Goal: Task Accomplishment & Management: Complete application form

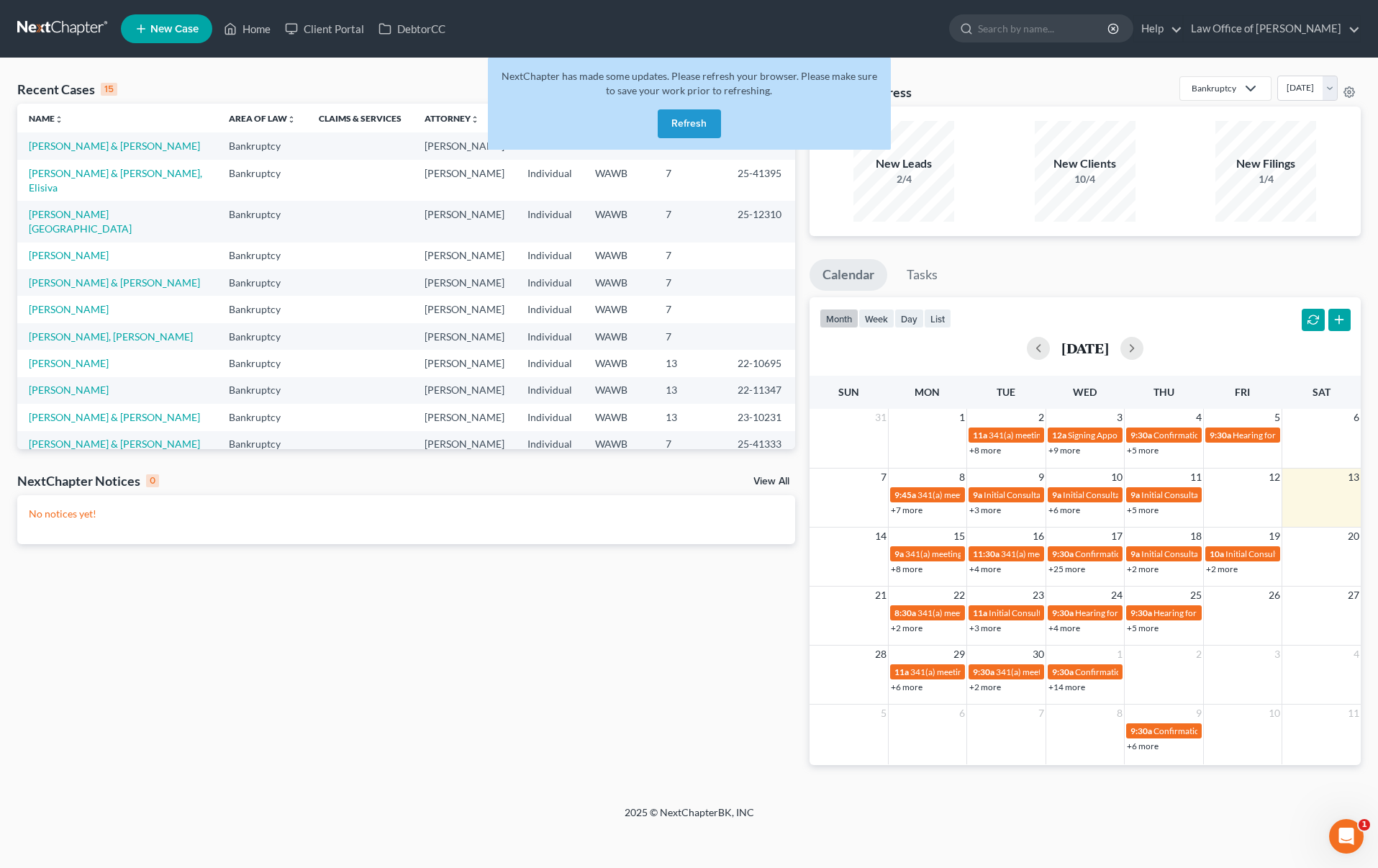
click at [705, 123] on button "Refresh" at bounding box center [689, 123] width 64 height 29
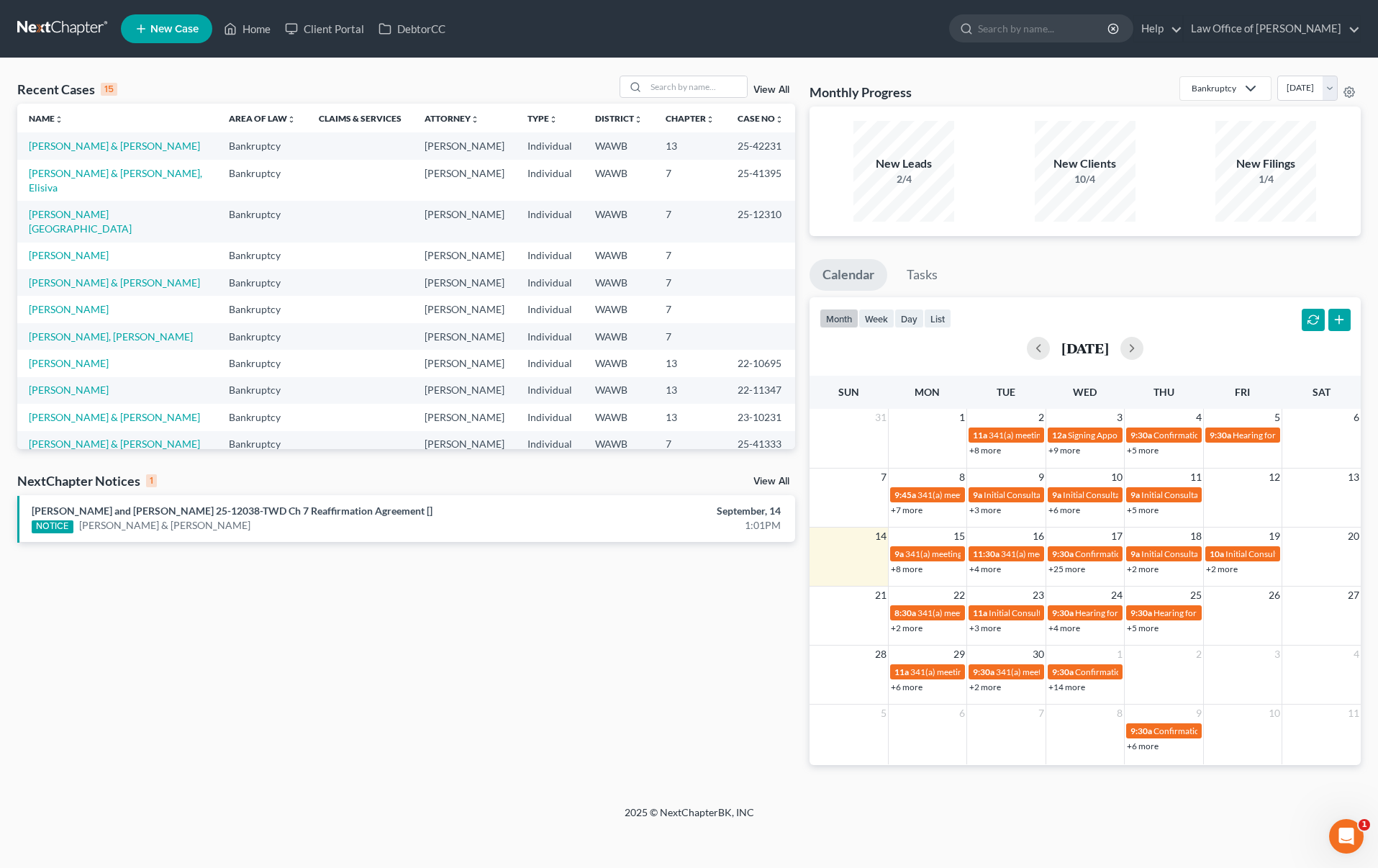
click at [776, 477] on link "View All" at bounding box center [771, 481] width 36 height 10
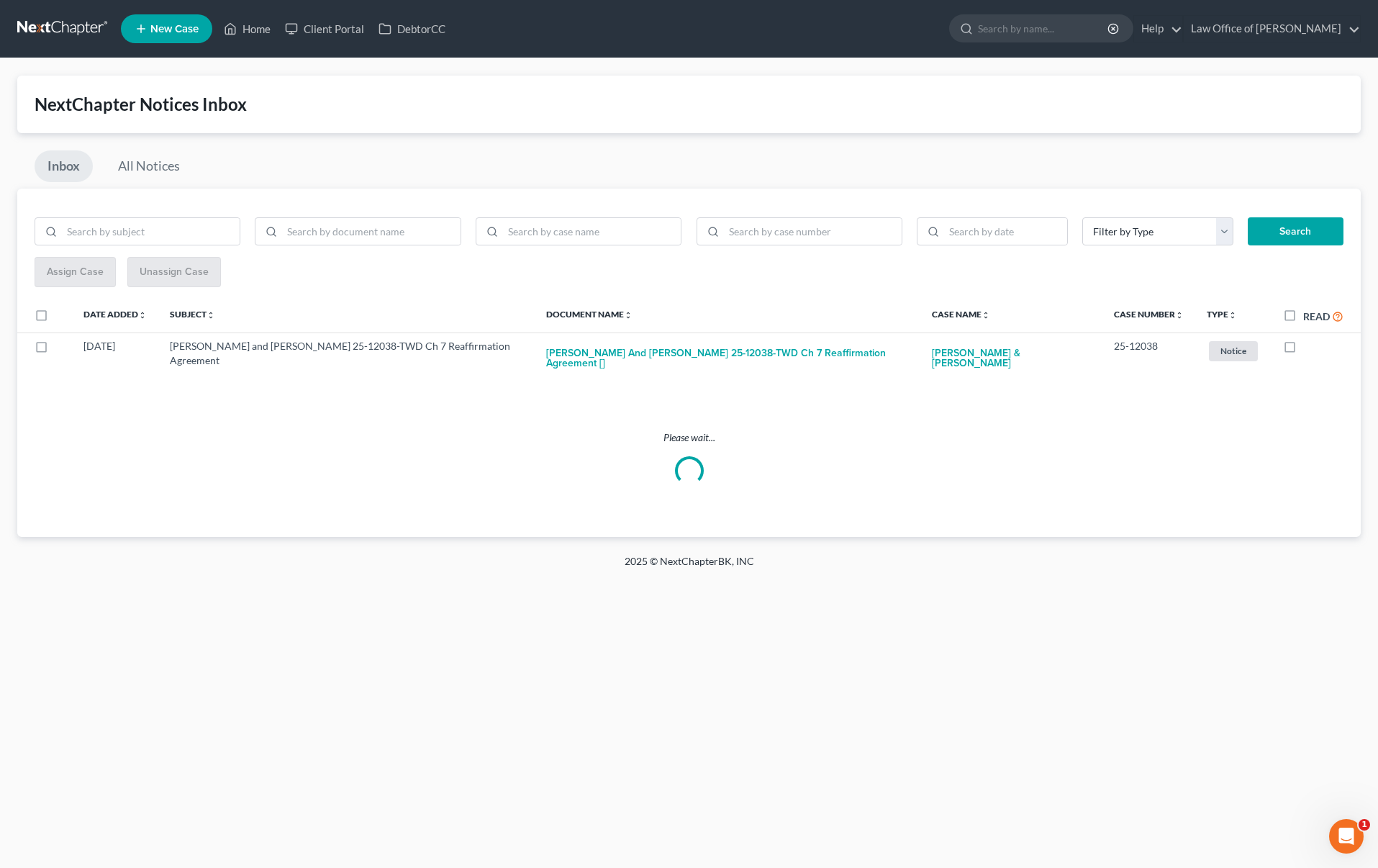
click at [1303, 319] on label "Read" at bounding box center [1324, 317] width 41 height 17
click at [1309, 318] on input "Read" at bounding box center [1314, 313] width 9 height 9
checkbox input "true"
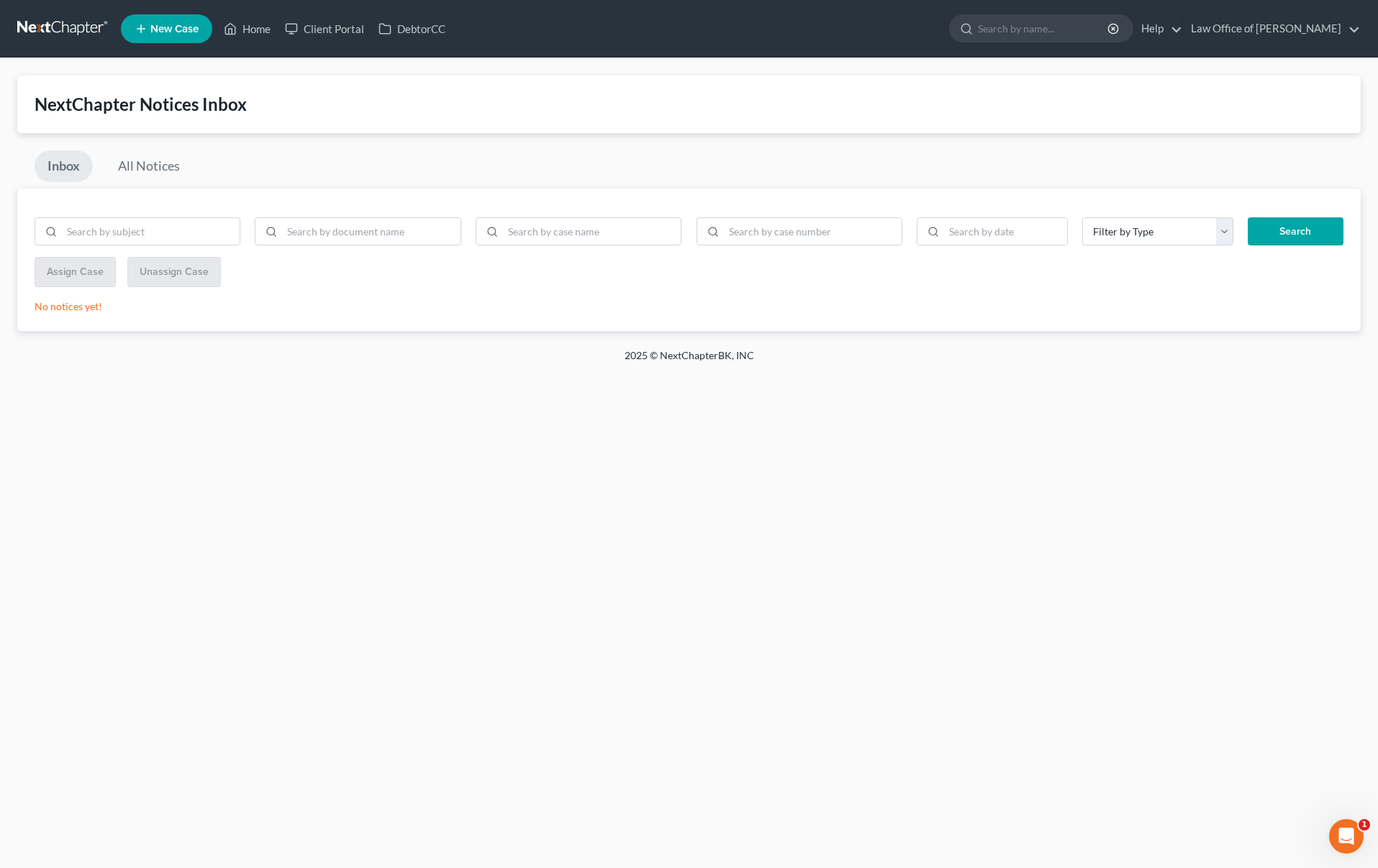
click at [71, 33] on link at bounding box center [64, 29] width 92 height 26
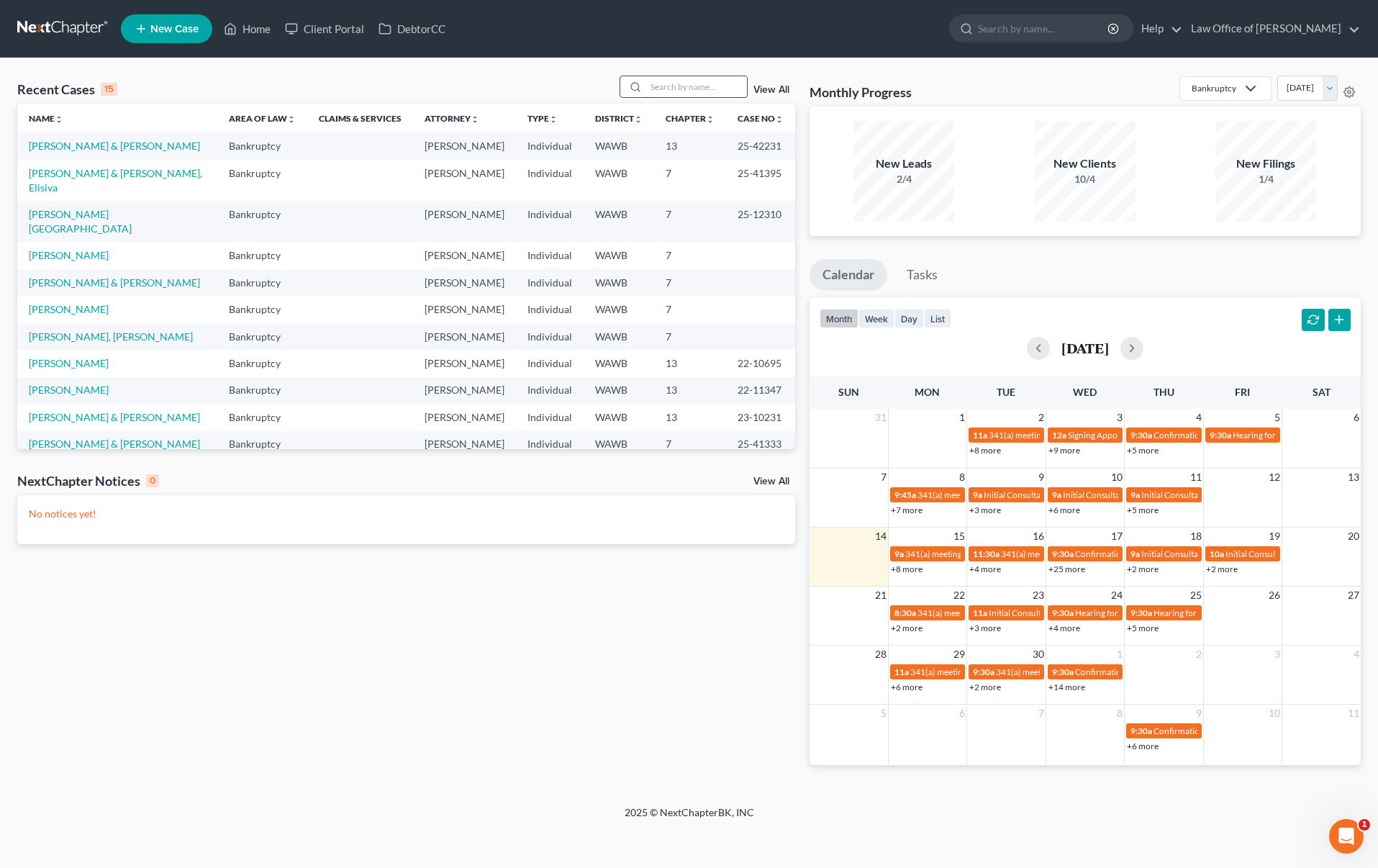
click at [673, 89] on input "search" at bounding box center [696, 87] width 100 height 21
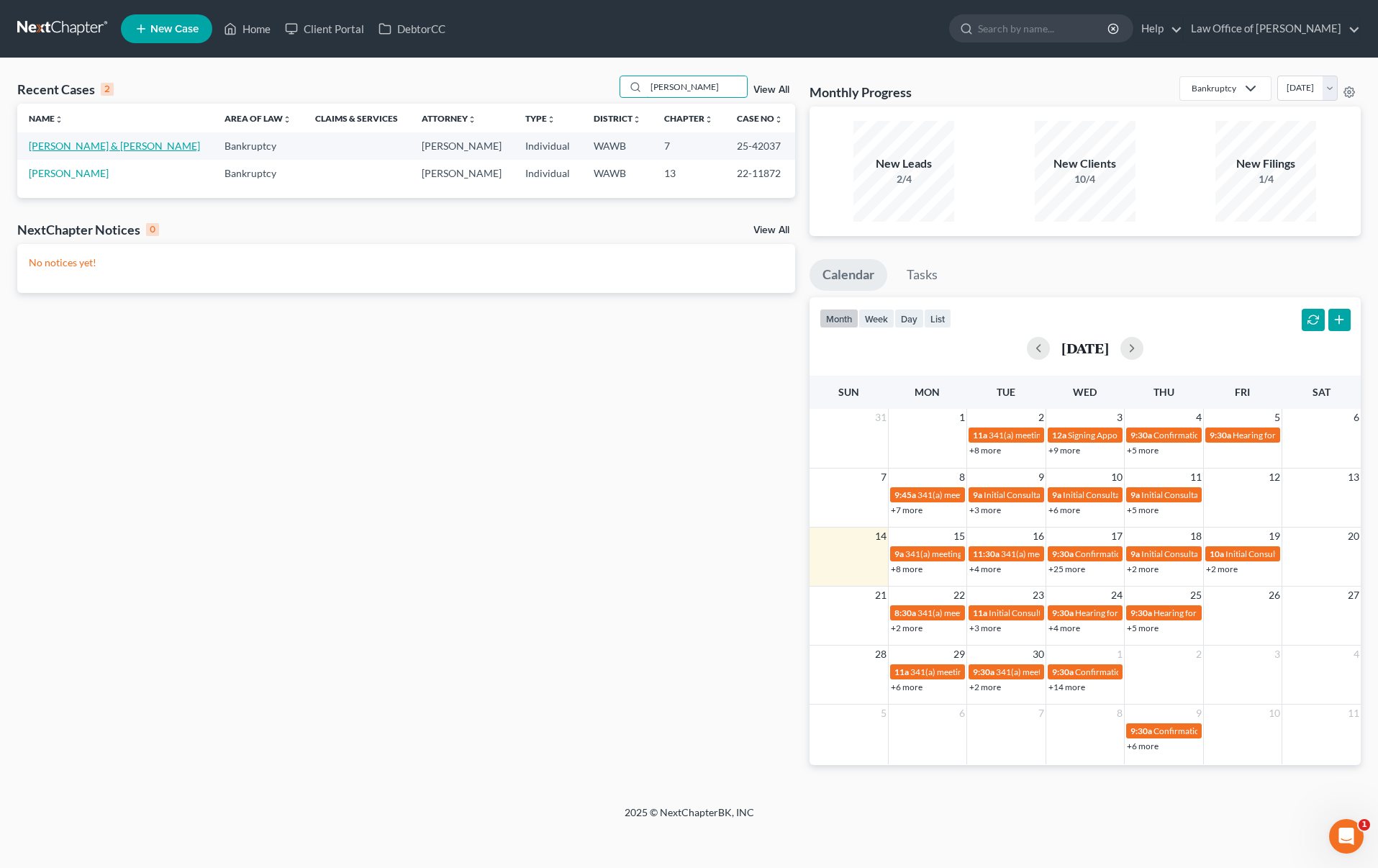
type input "rankin"
click at [93, 146] on link "Rankin, Jeffrey & Nunez, Julia" at bounding box center [114, 145] width 171 height 12
select select "6"
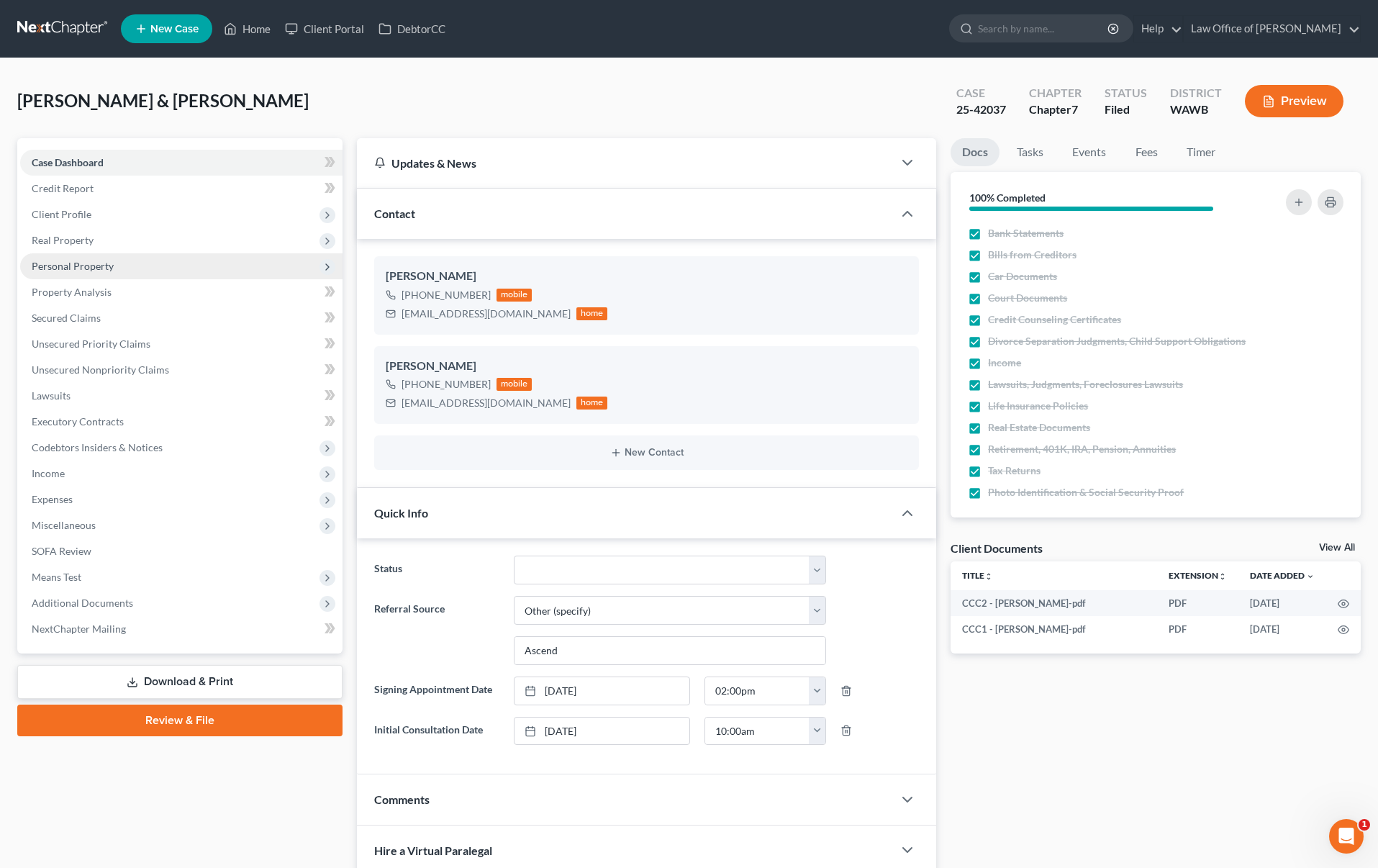
click at [73, 269] on span "Personal Property" at bounding box center [72, 265] width 82 height 12
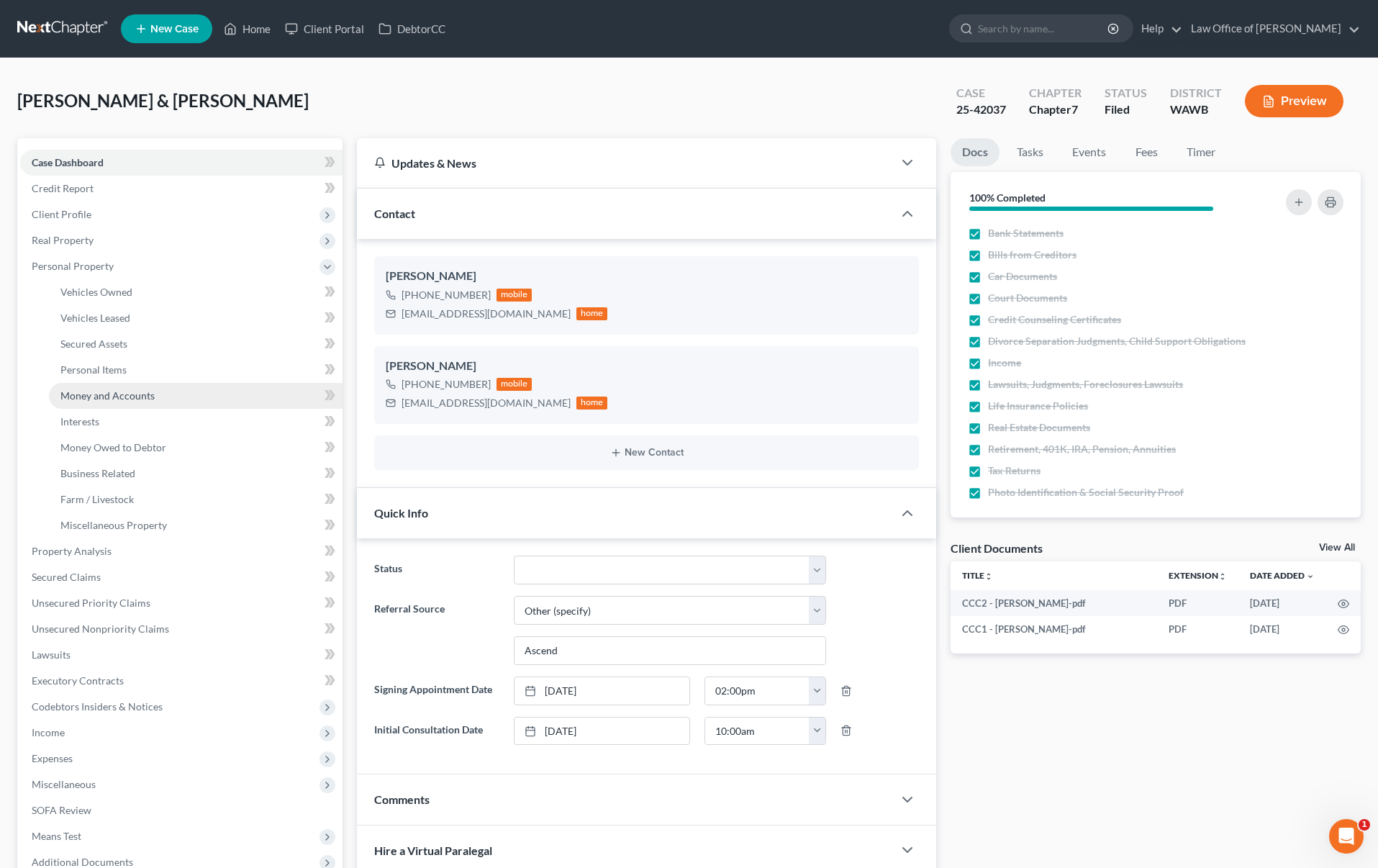
click at [98, 399] on span "Money and Accounts" at bounding box center [108, 395] width 94 height 12
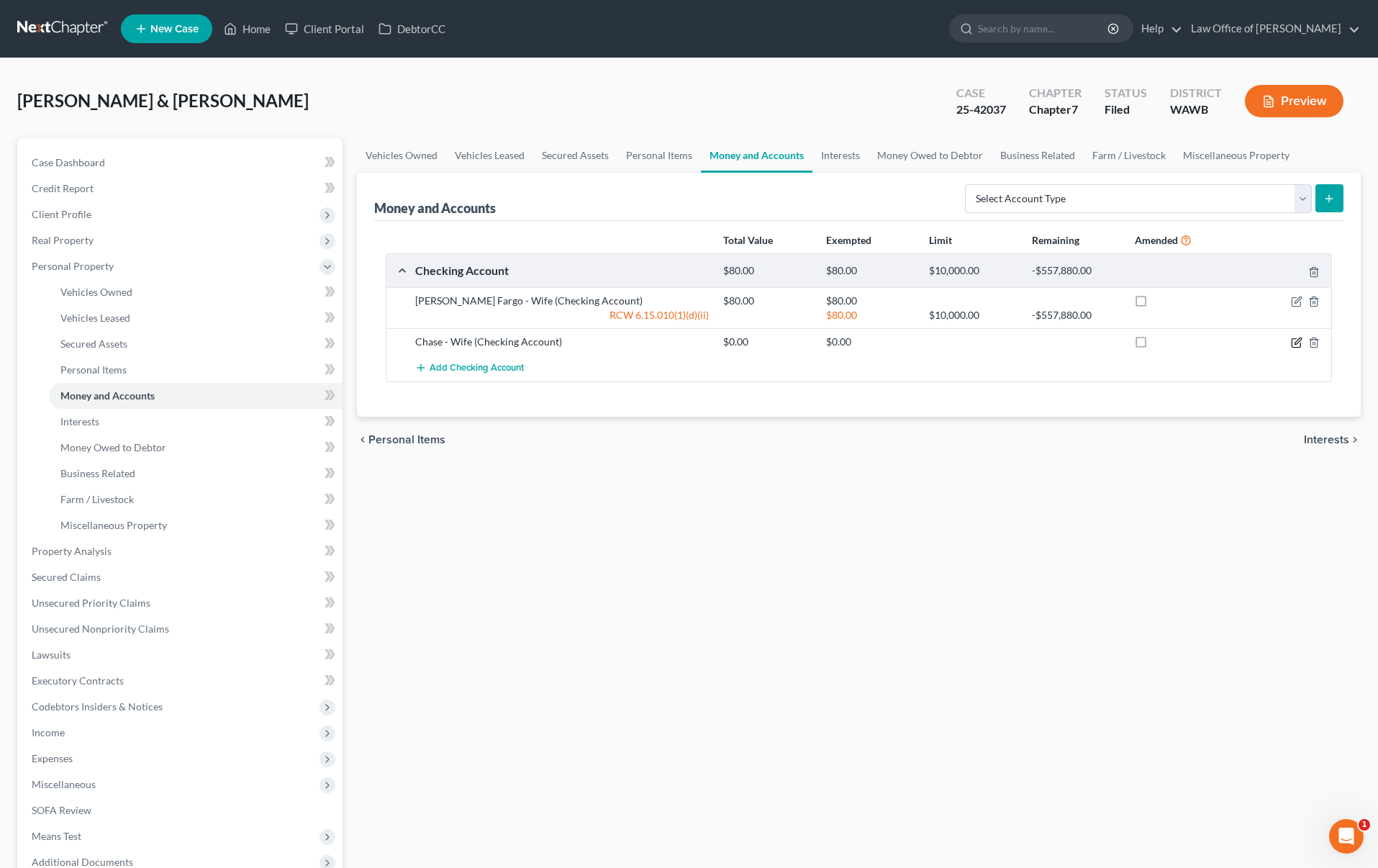
click at [1298, 341] on icon "button" at bounding box center [1297, 342] width 12 height 12
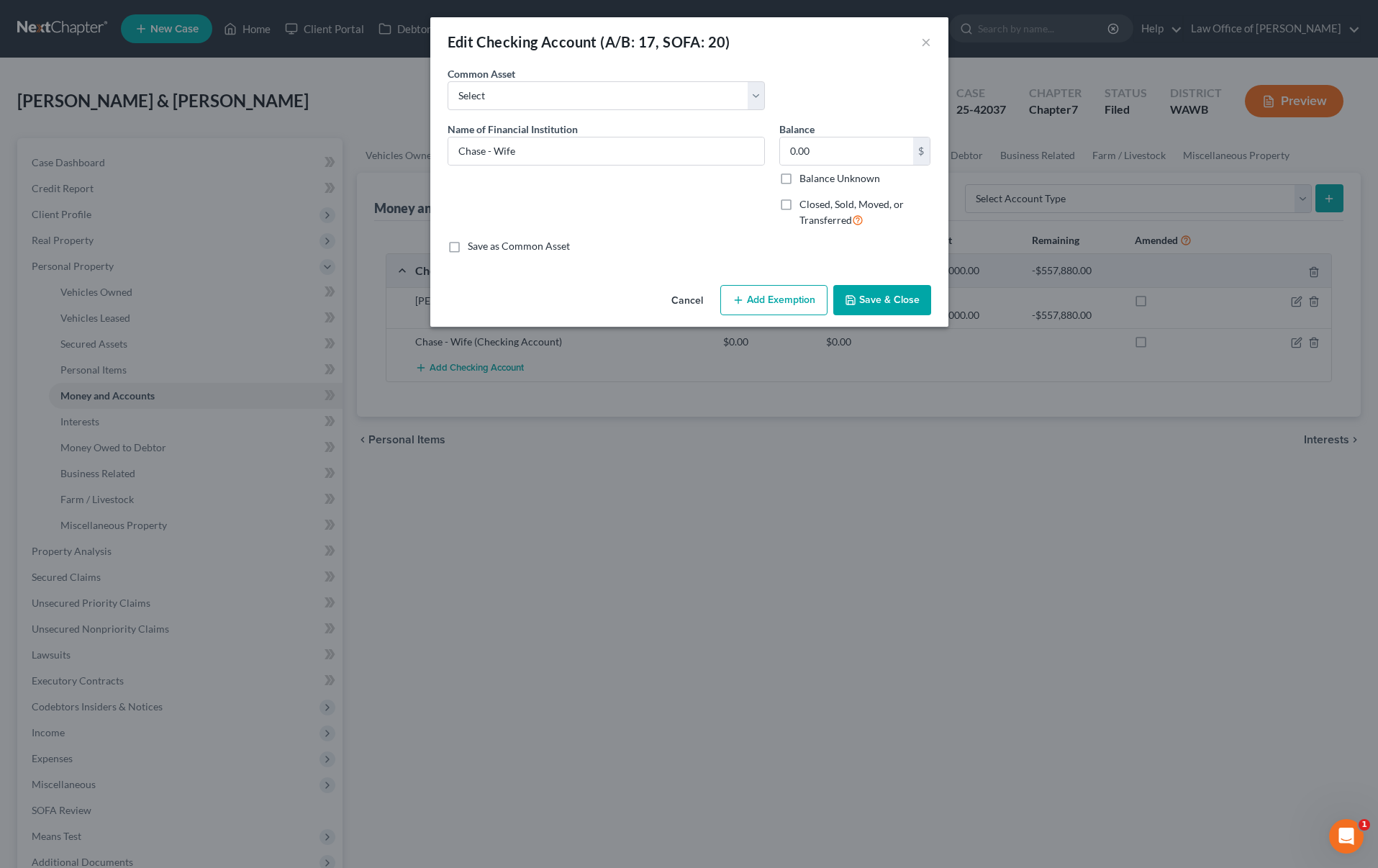
click at [881, 292] on button "Save & Close" at bounding box center [882, 300] width 98 height 30
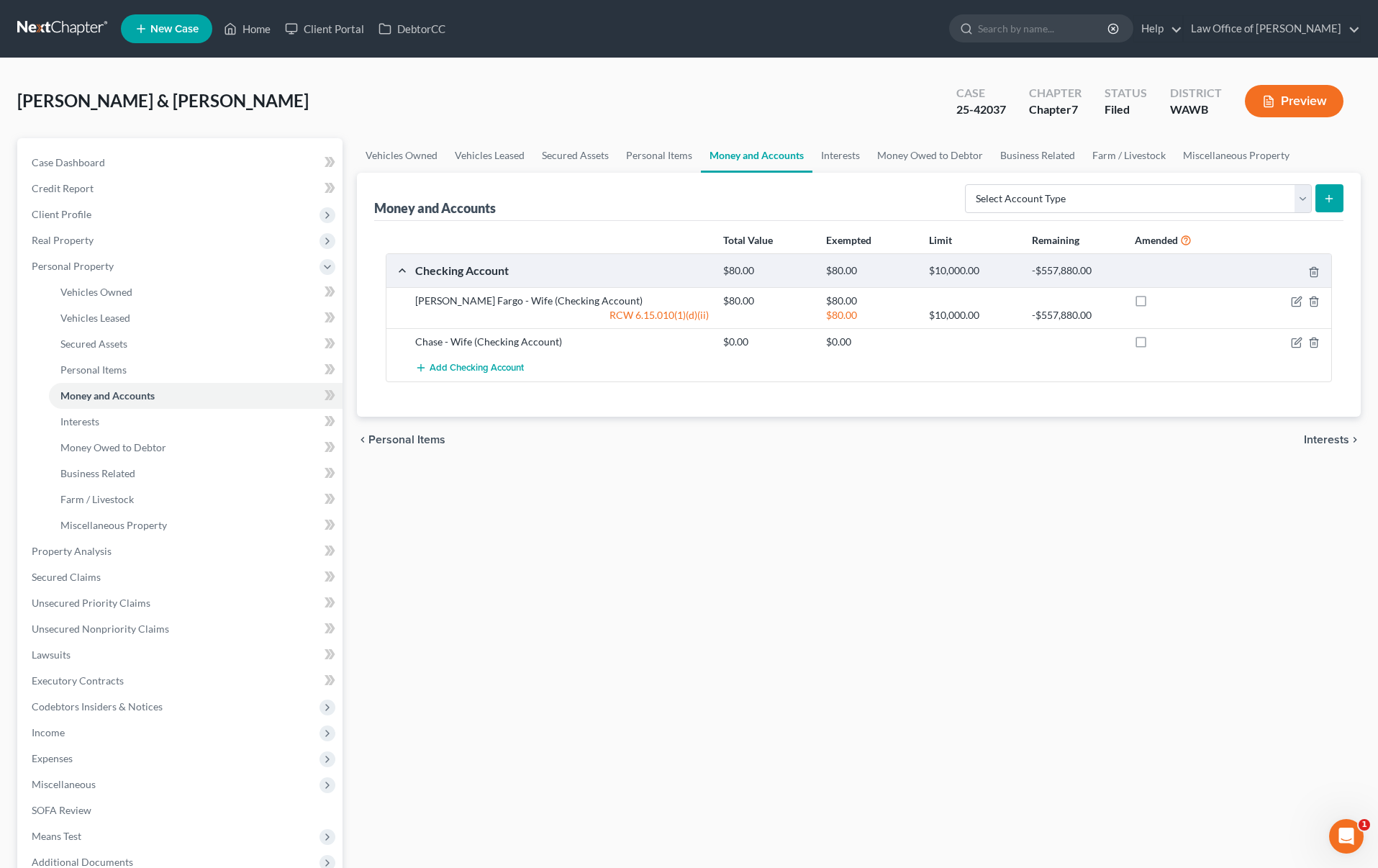
click at [71, 37] on link at bounding box center [64, 29] width 92 height 26
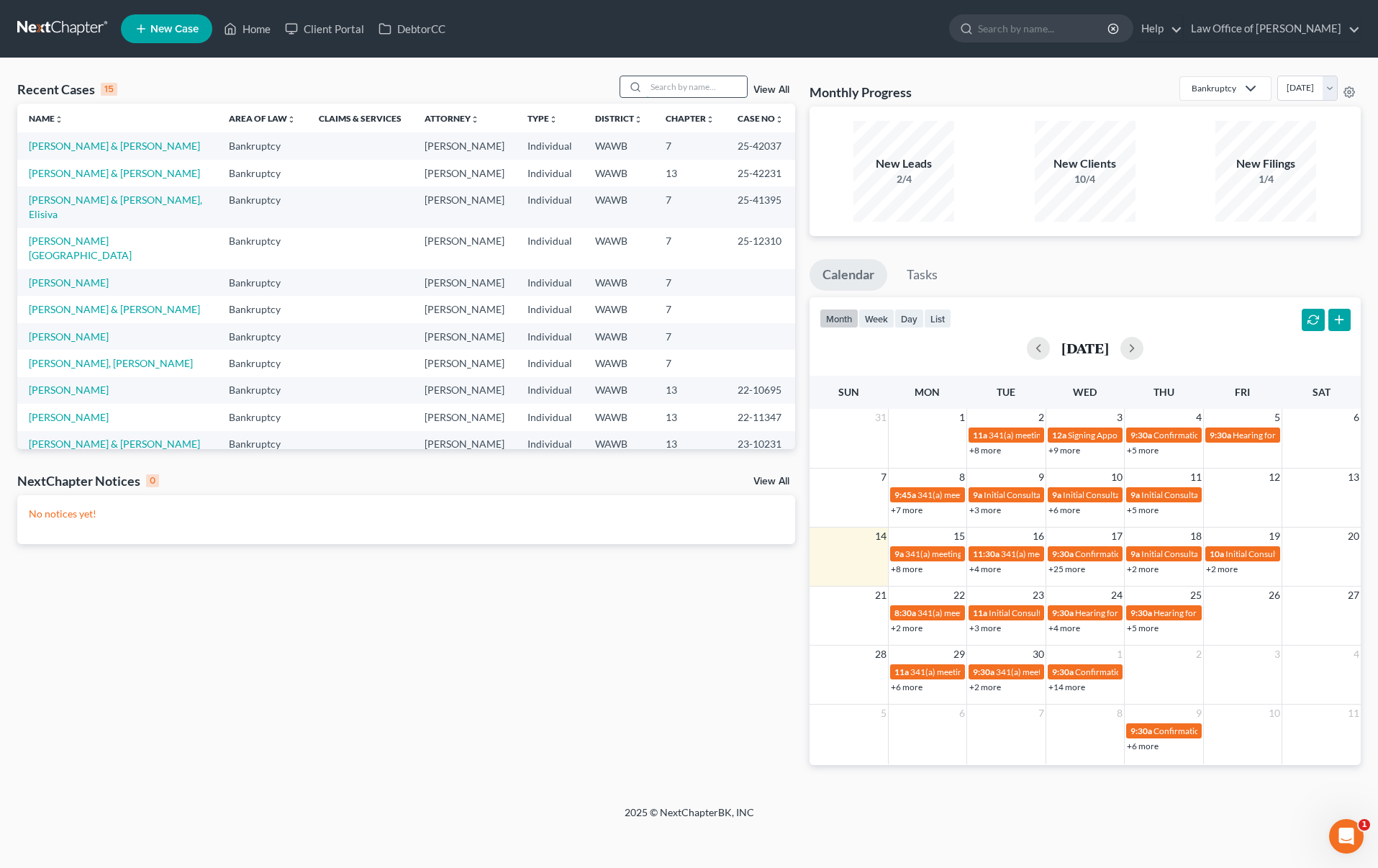
click at [661, 85] on input "search" at bounding box center [696, 87] width 100 height 21
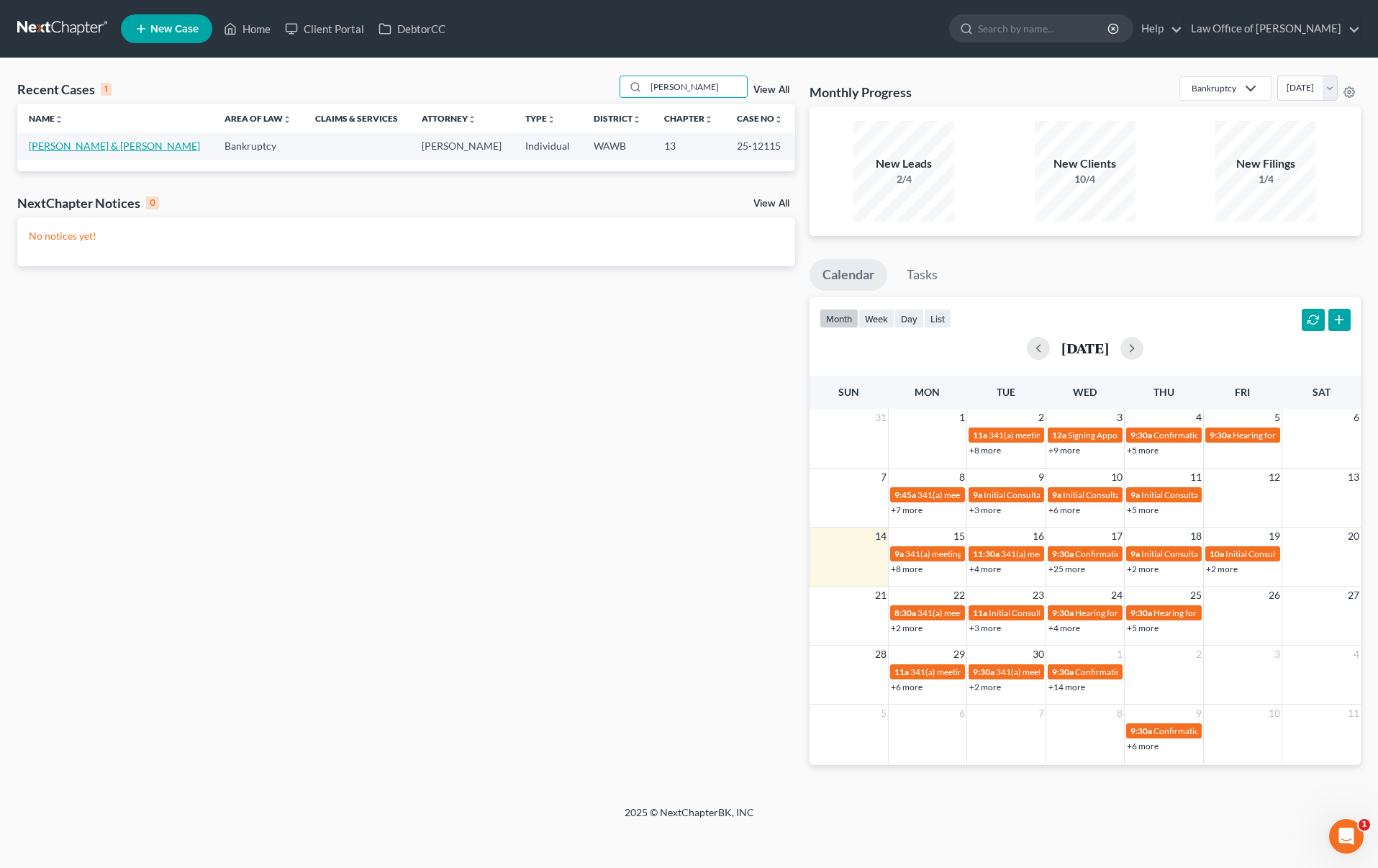
type input "[PERSON_NAME]"
click at [91, 150] on link "[PERSON_NAME] & [PERSON_NAME]" at bounding box center [114, 145] width 171 height 12
select select "6"
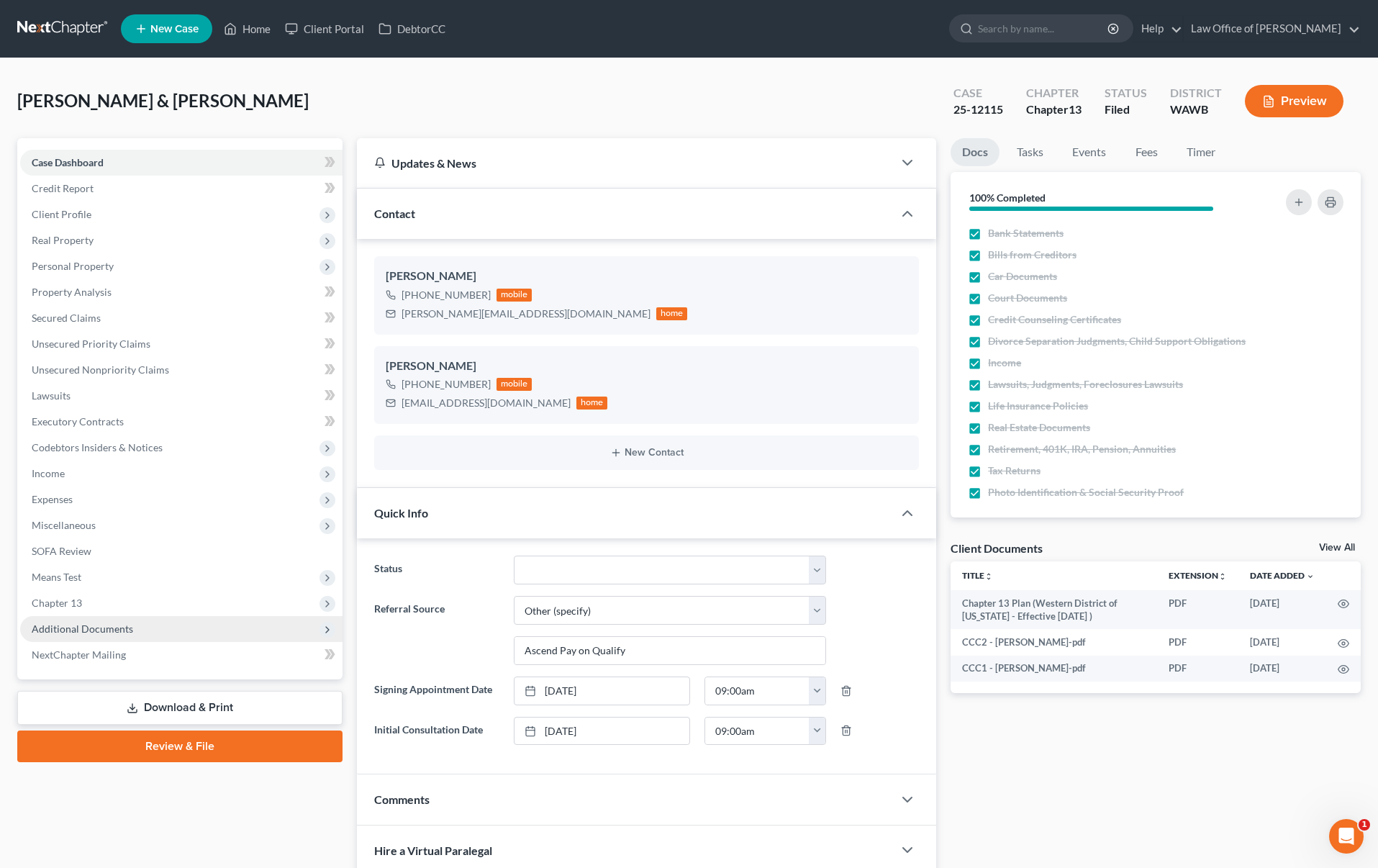
click at [168, 631] on span "Additional Documents" at bounding box center [181, 629] width 322 height 26
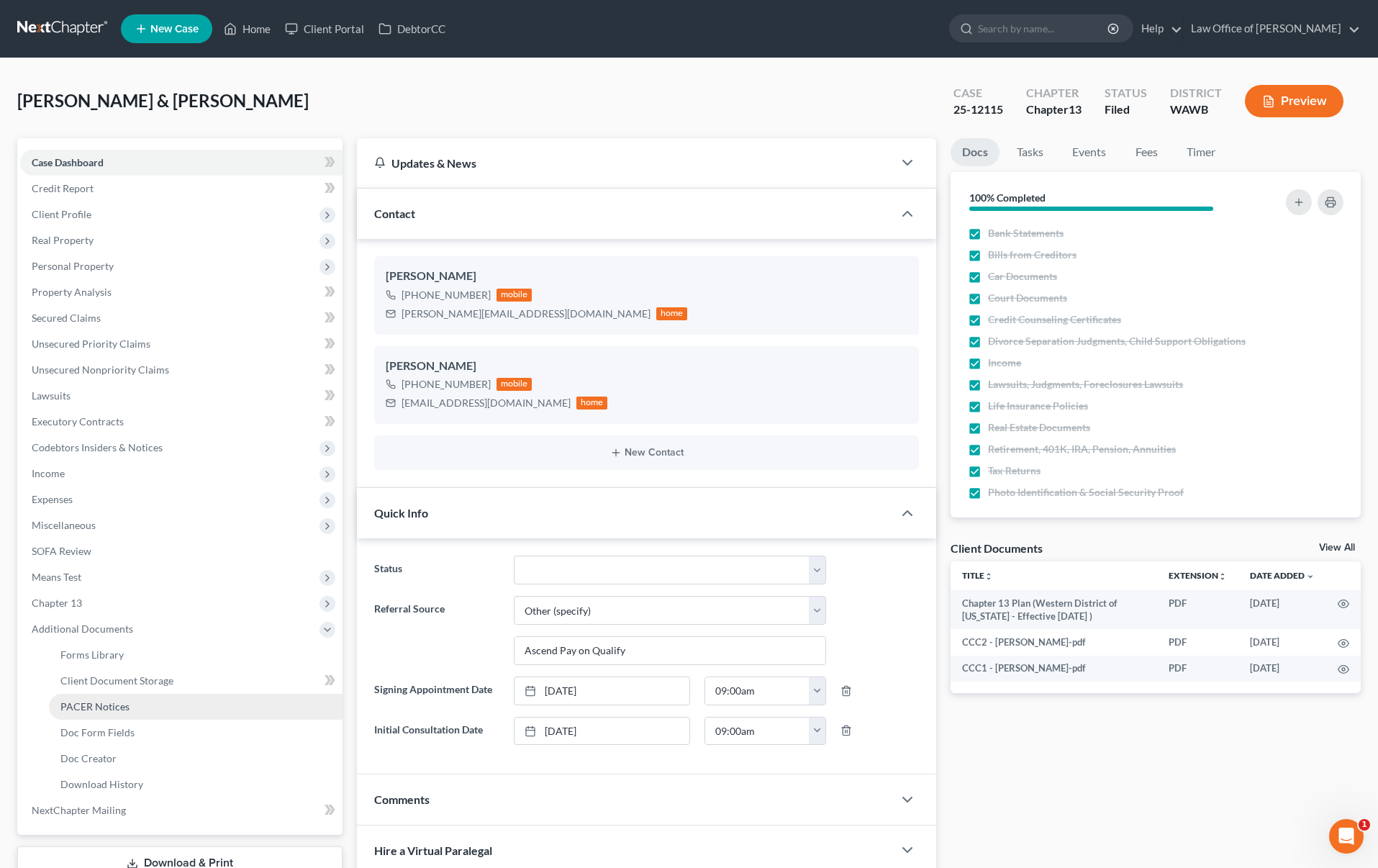
click at [156, 710] on link "PACER Notices" at bounding box center [195, 707] width 294 height 26
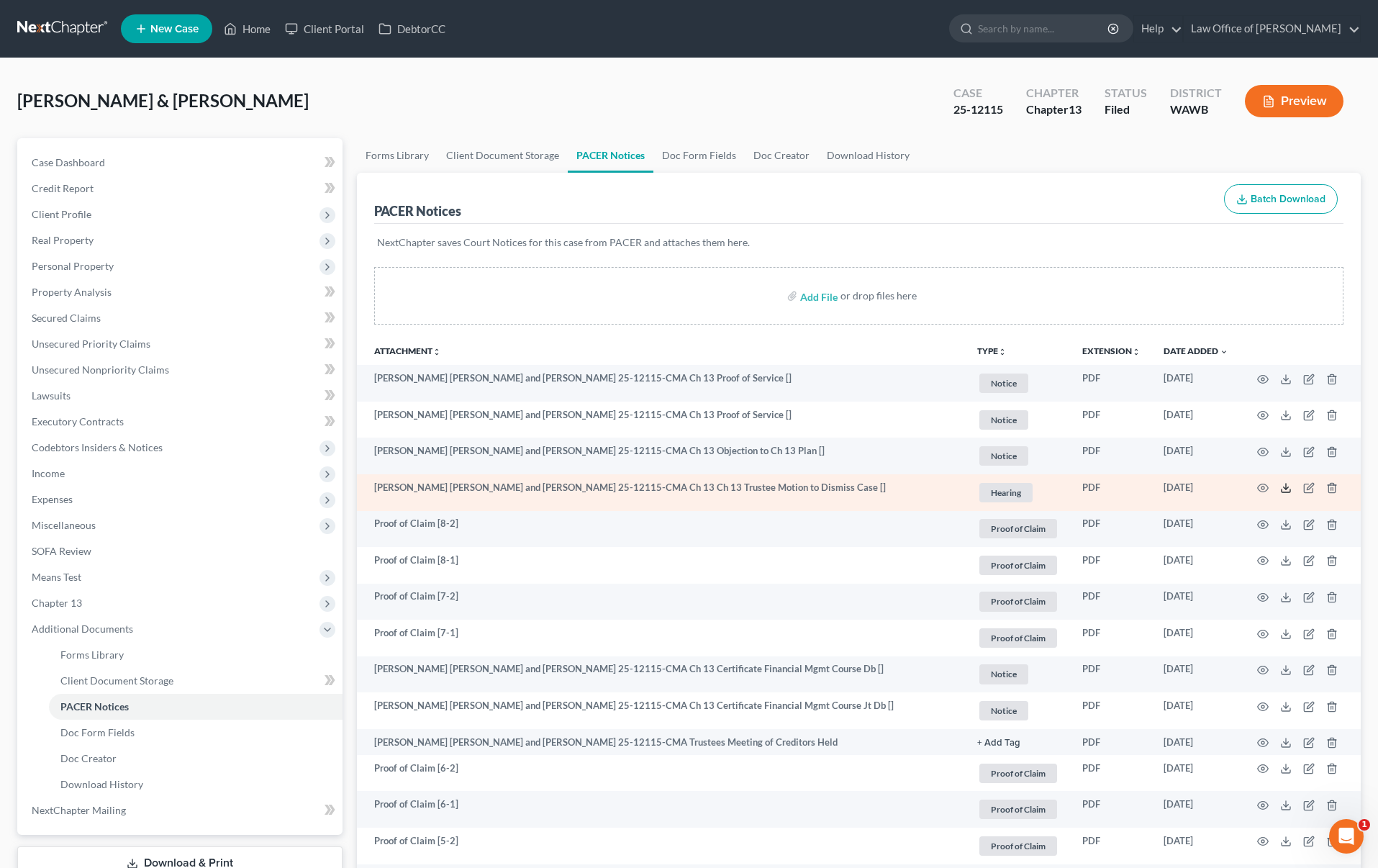
click at [1287, 490] on icon at bounding box center [1286, 488] width 12 height 12
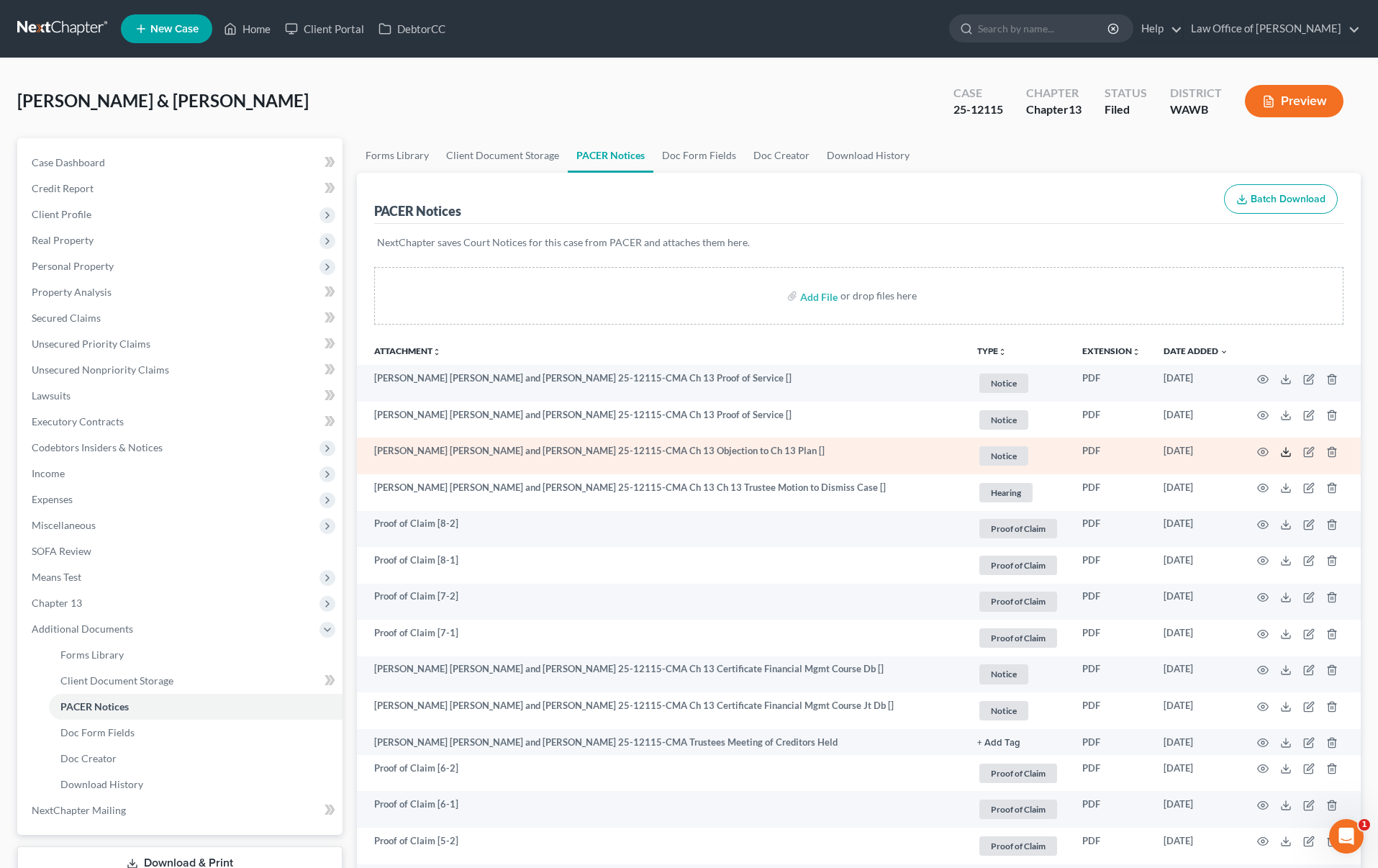
click at [1287, 454] on icon at bounding box center [1286, 452] width 12 height 12
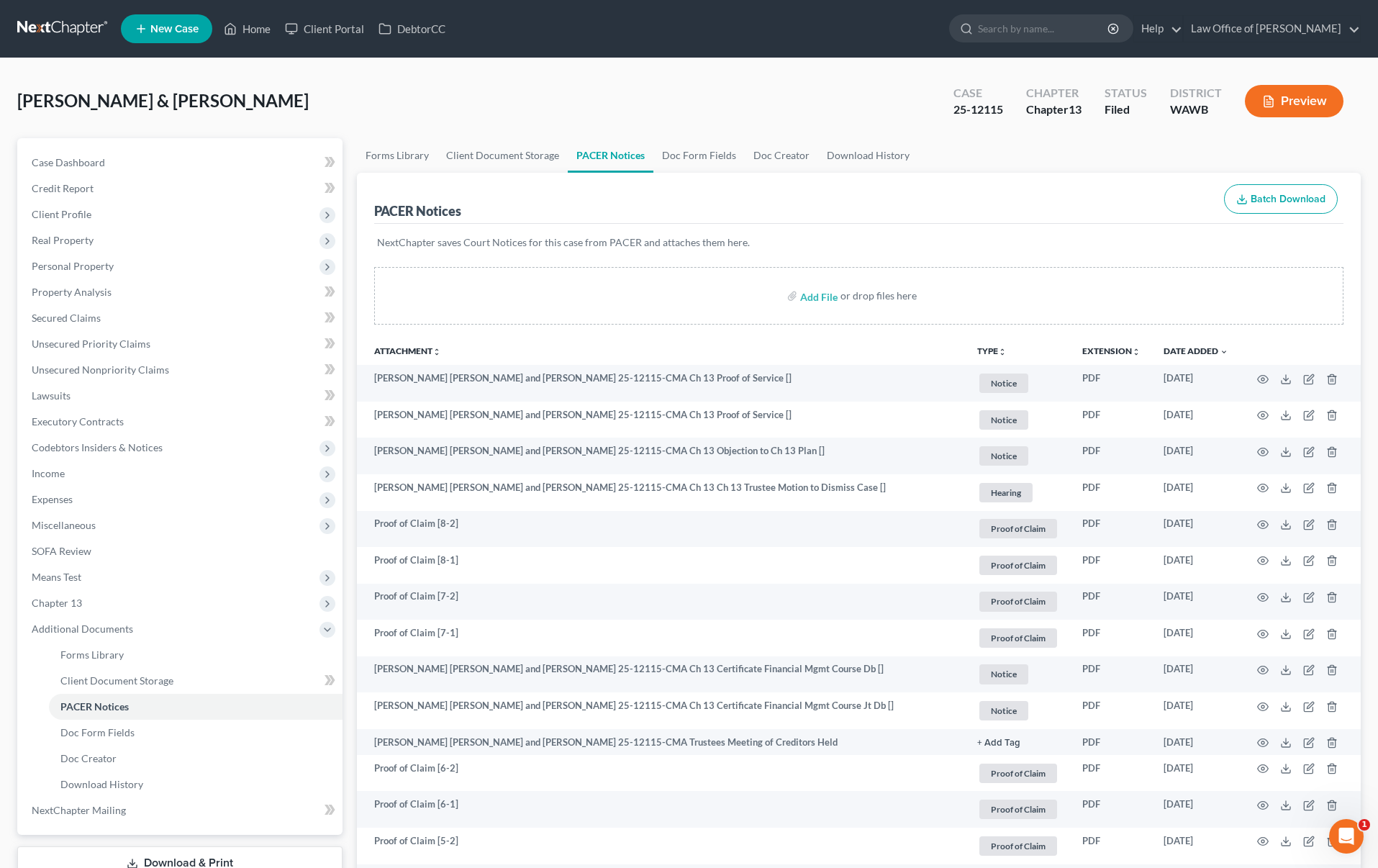
click at [75, 25] on link at bounding box center [64, 29] width 92 height 26
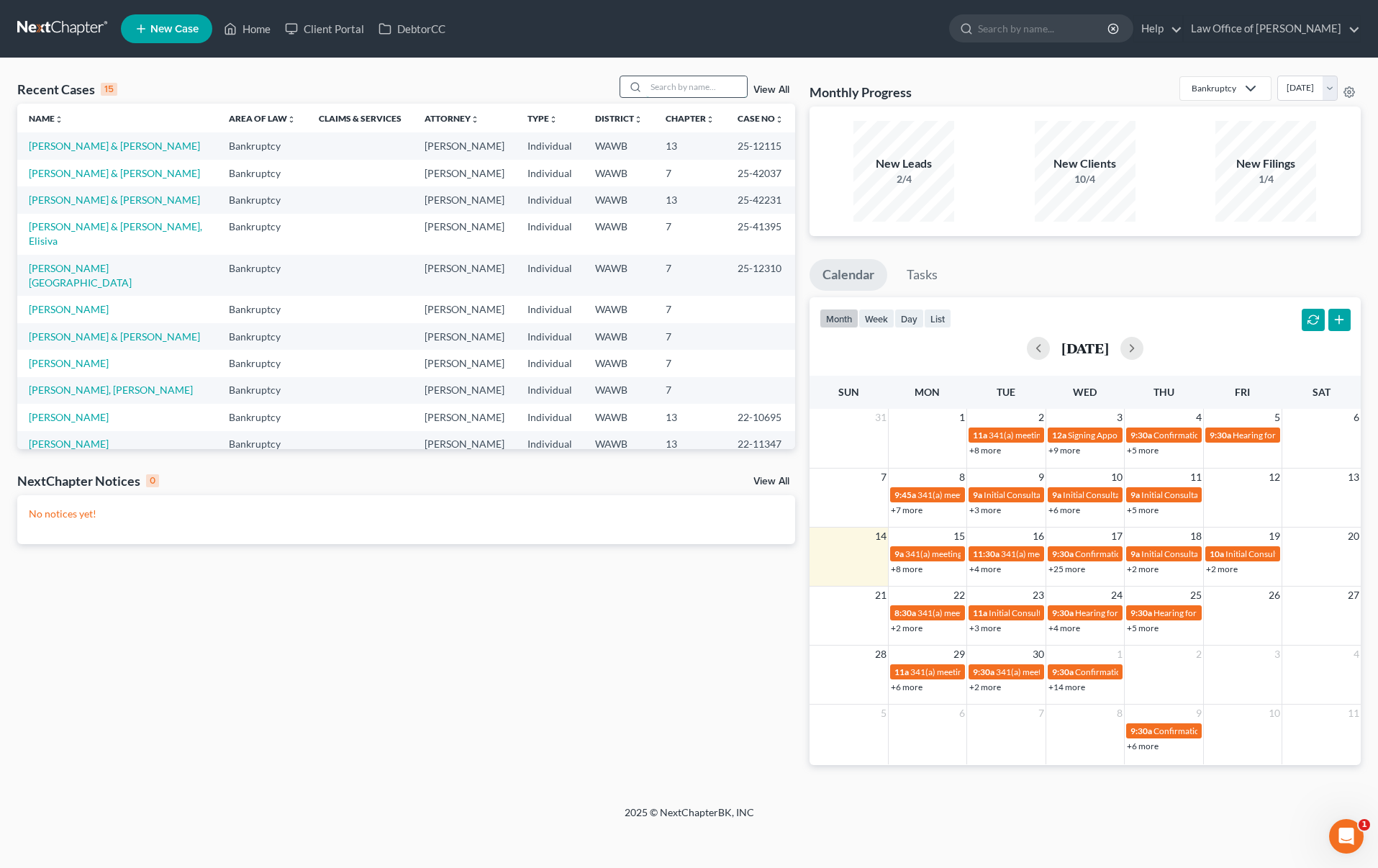
click at [705, 84] on input "search" at bounding box center [696, 87] width 100 height 21
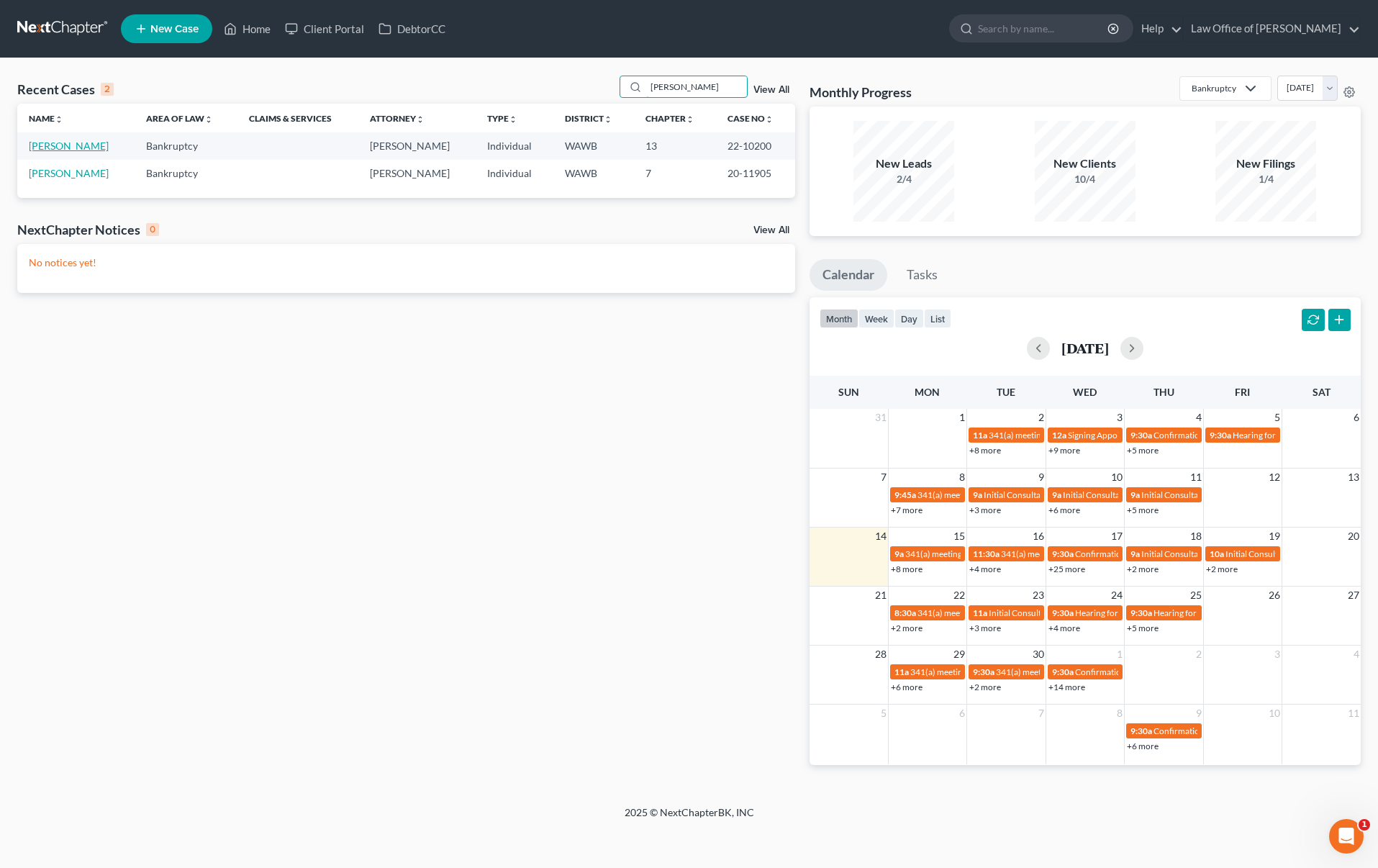
type input "campbell"
click at [94, 146] on link "Campbell, Frederick" at bounding box center [68, 145] width 80 height 12
select select "2"
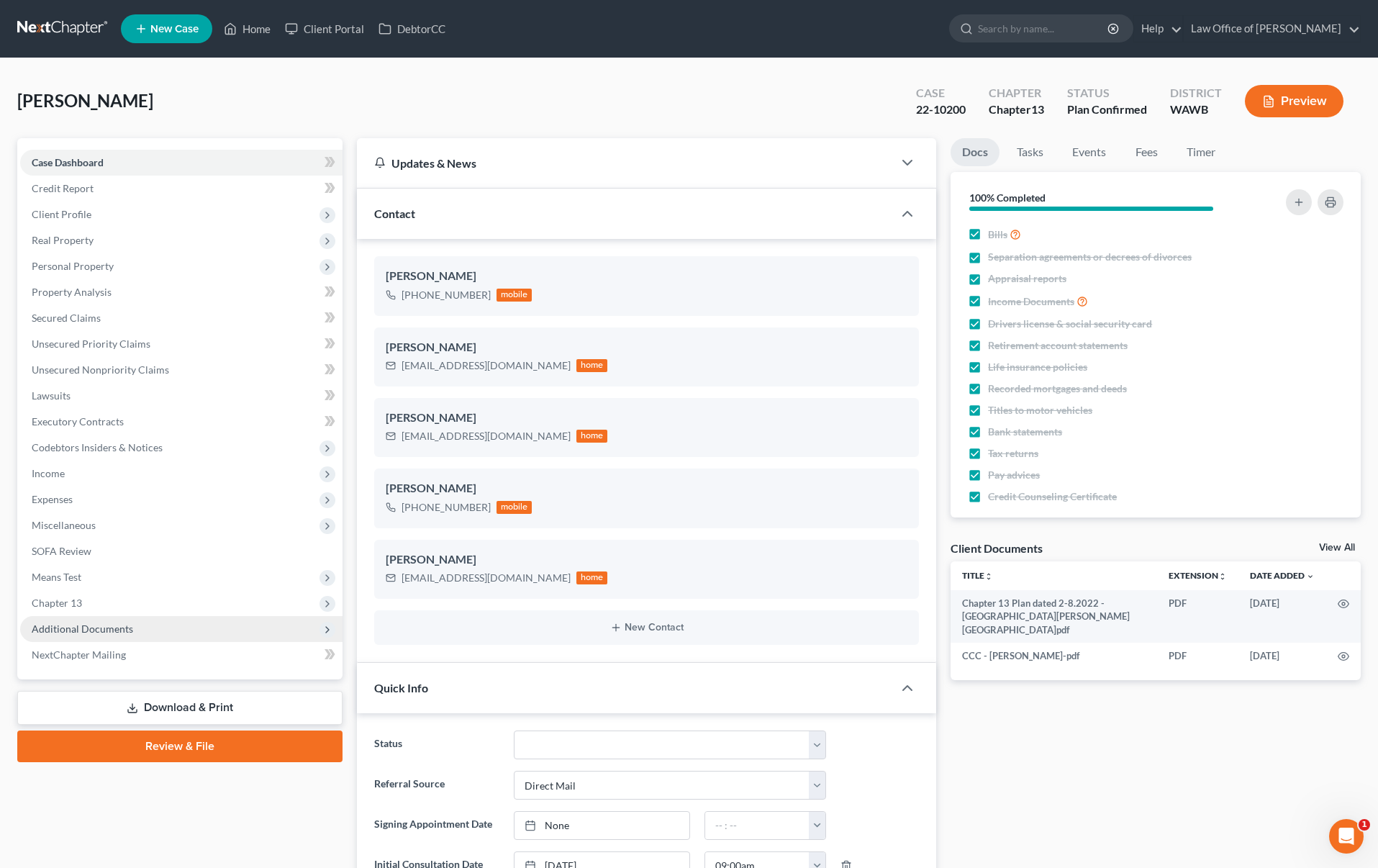
scroll to position [84, 0]
click at [110, 635] on span "Additional Documents" at bounding box center [181, 629] width 322 height 26
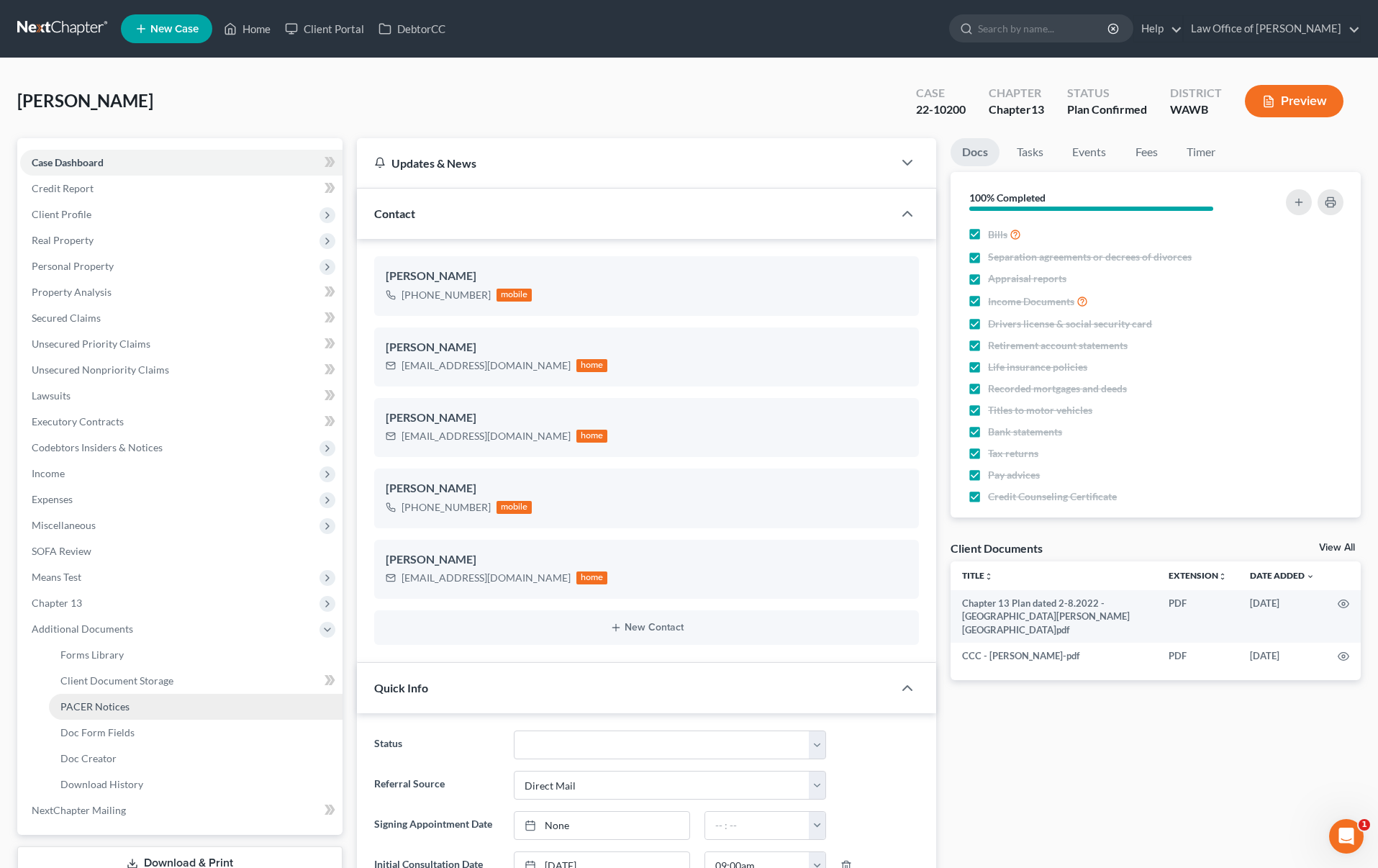
click at [118, 700] on span "PACER Notices" at bounding box center [95, 706] width 69 height 12
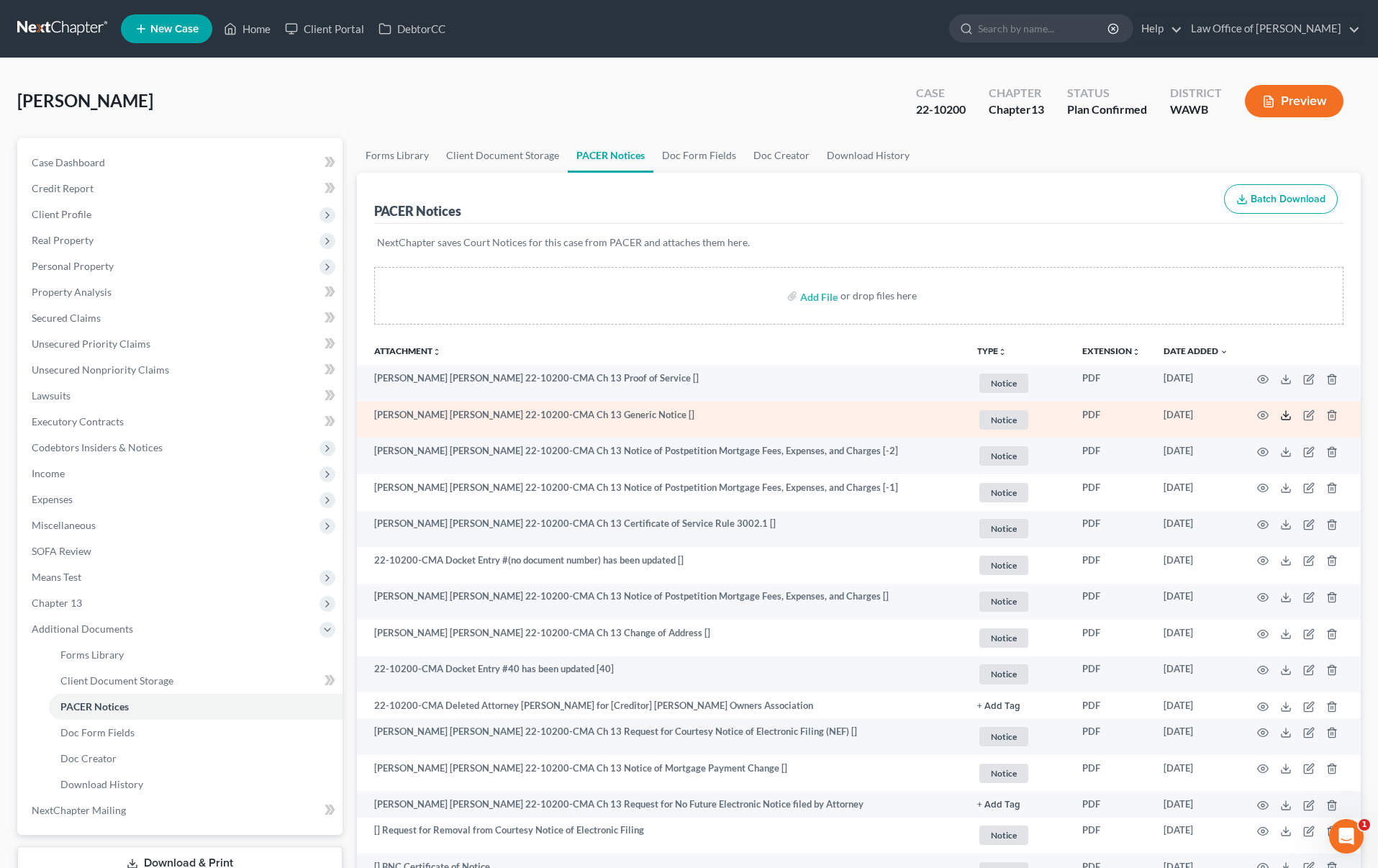
click at [1285, 417] on icon at bounding box center [1286, 415] width 12 height 12
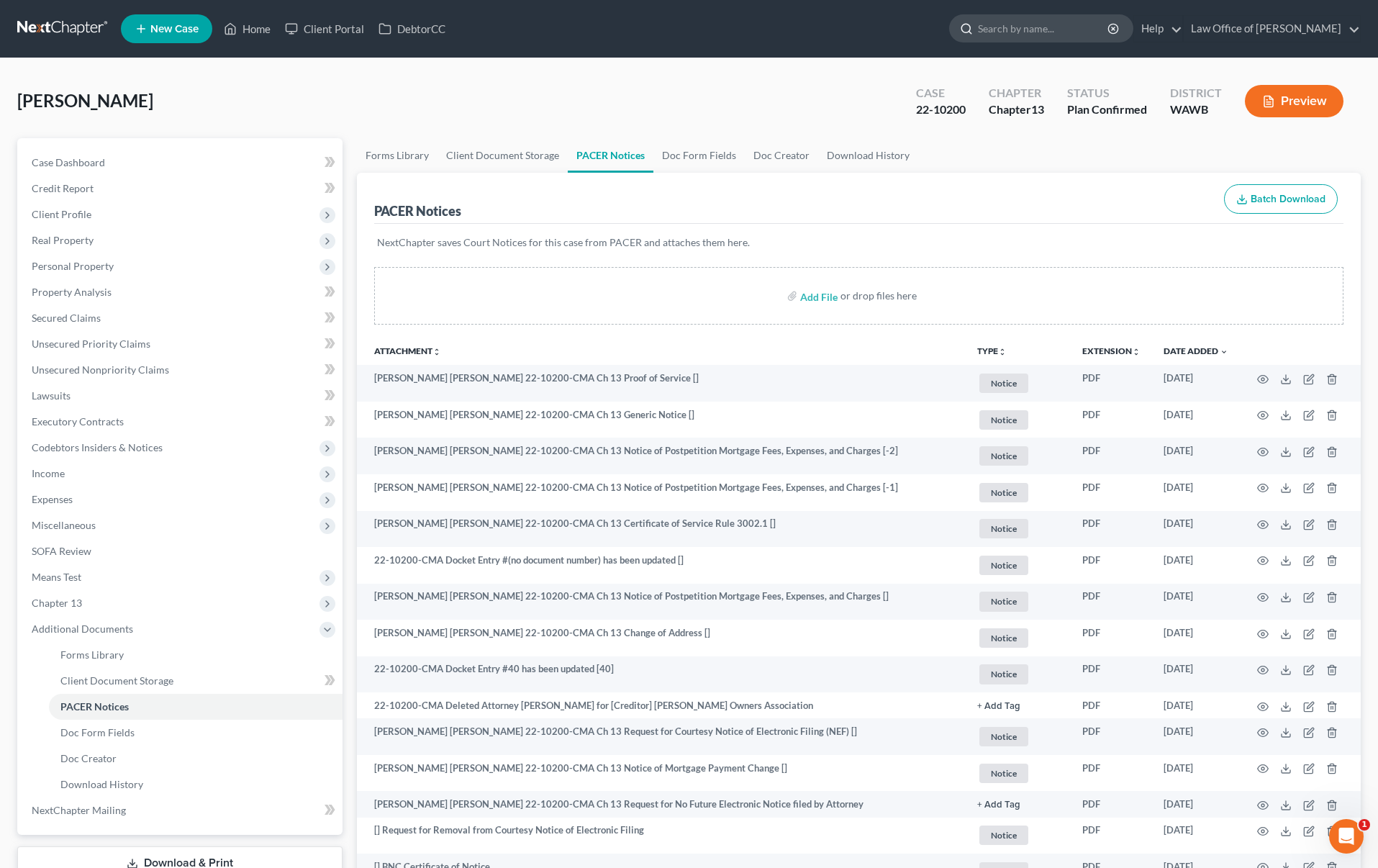
click at [1052, 36] on input "search" at bounding box center [1043, 28] width 132 height 27
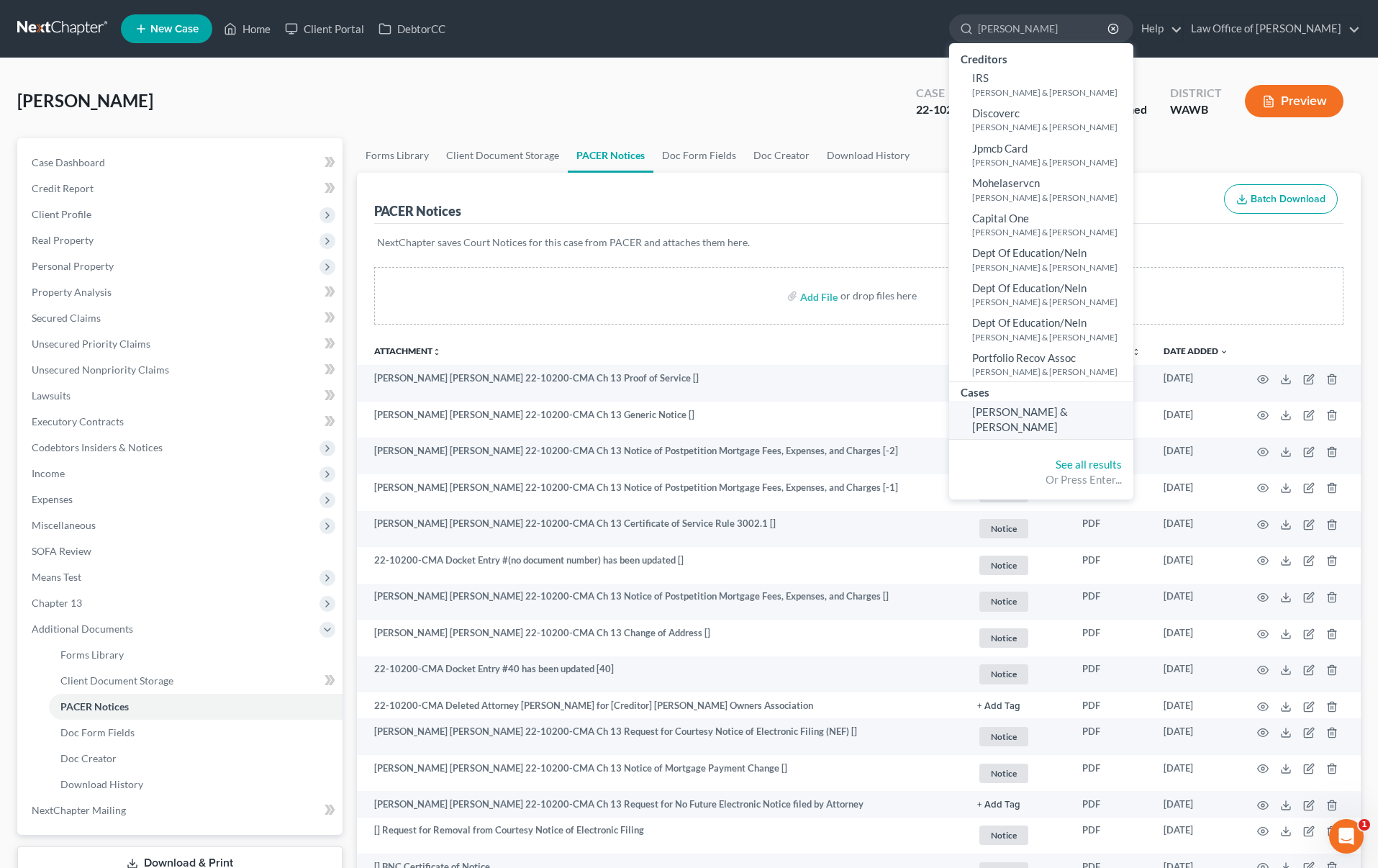
type input "rosia"
click at [1064, 427] on link "Rovelstad, Savanna & Rosia, Sarah" at bounding box center [1041, 419] width 184 height 38
select select "6"
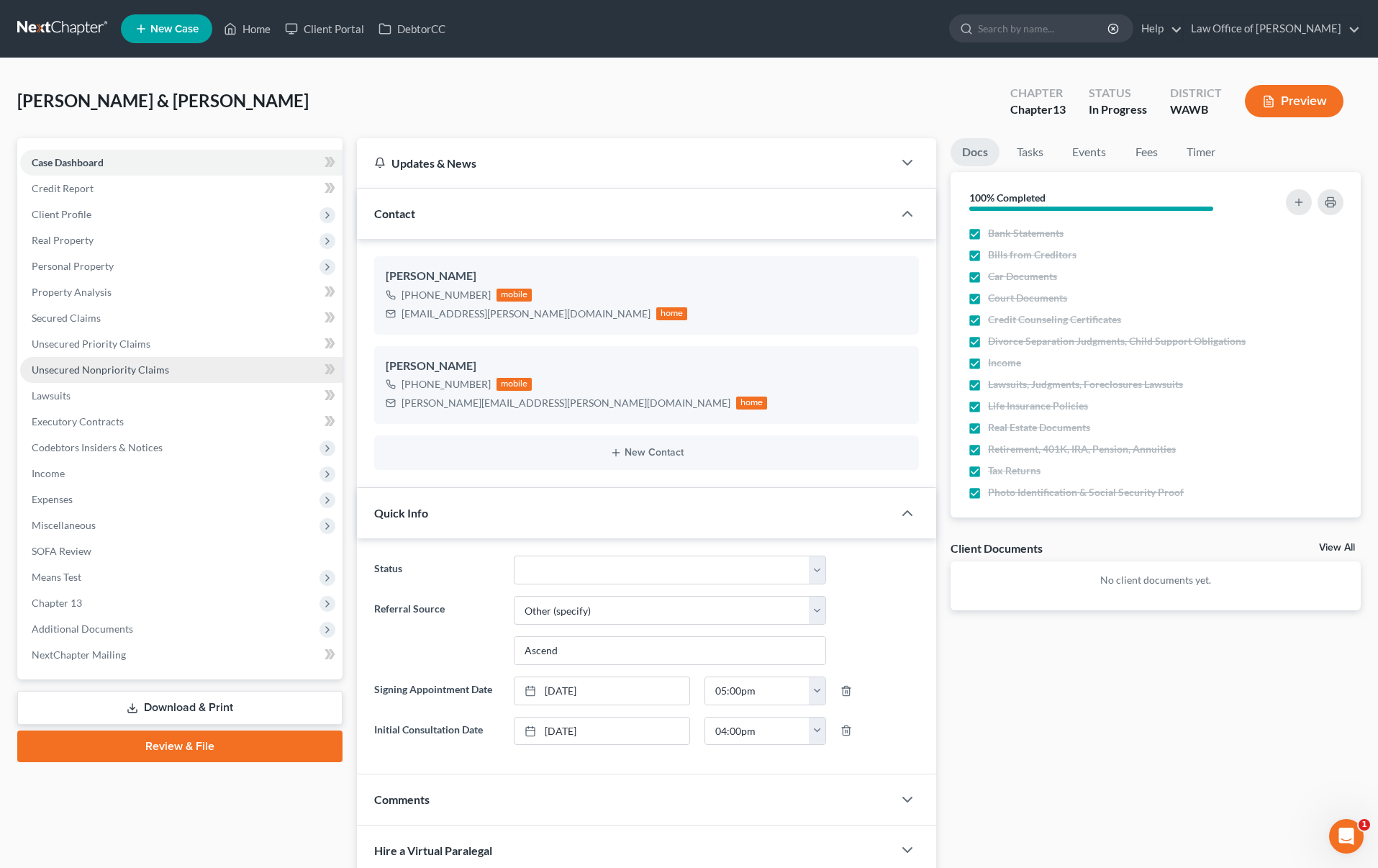
click at [135, 364] on span "Unsecured Nonpriority Claims" at bounding box center [99, 369] width 137 height 12
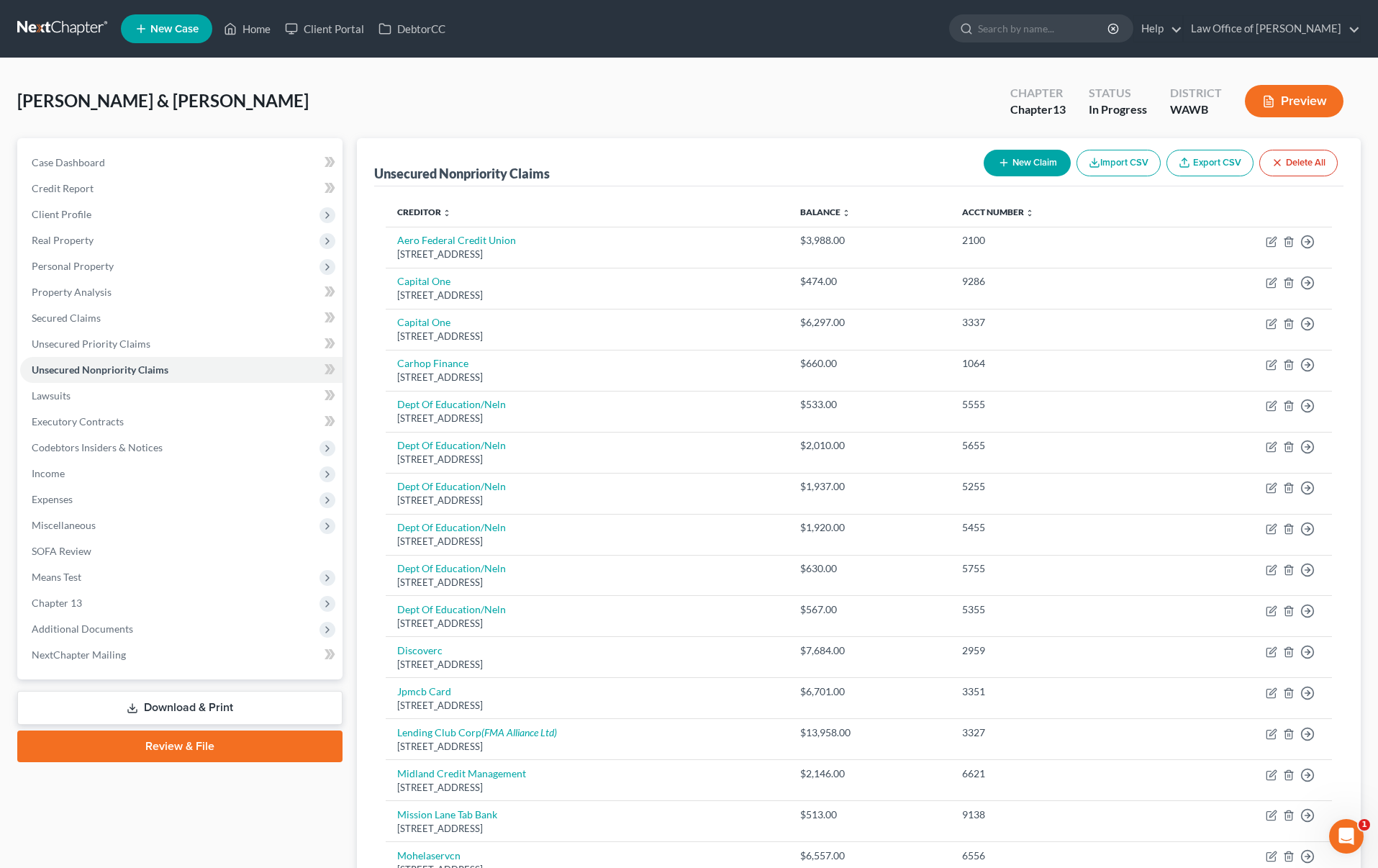
click at [1008, 159] on button "New Claim" at bounding box center [1027, 163] width 87 height 27
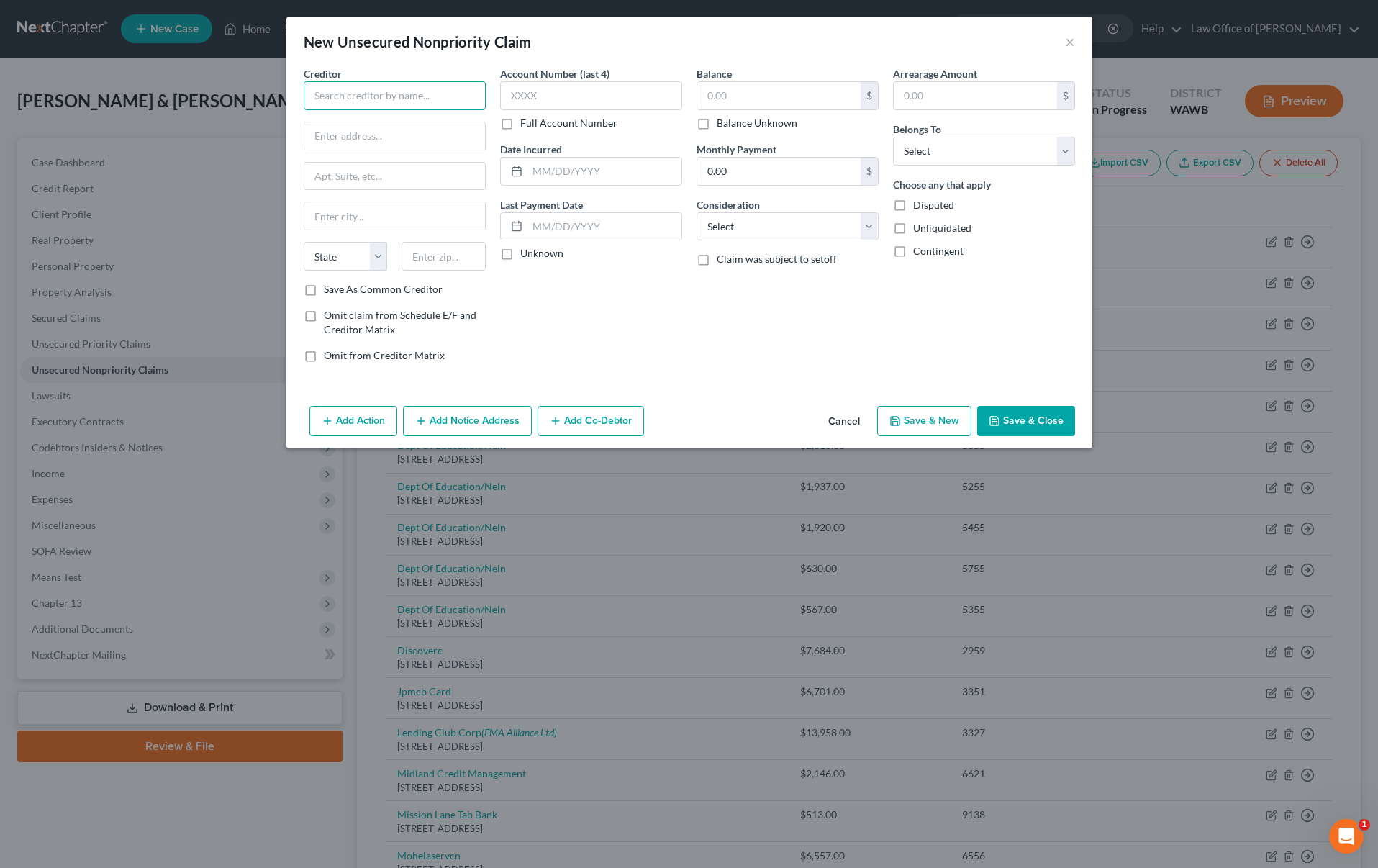
click at [446, 94] on input "text" at bounding box center [395, 95] width 182 height 29
type input "Connect by American Family Insurance Company"
type input "c/o Macmillan, Scholz & Marks LLC"
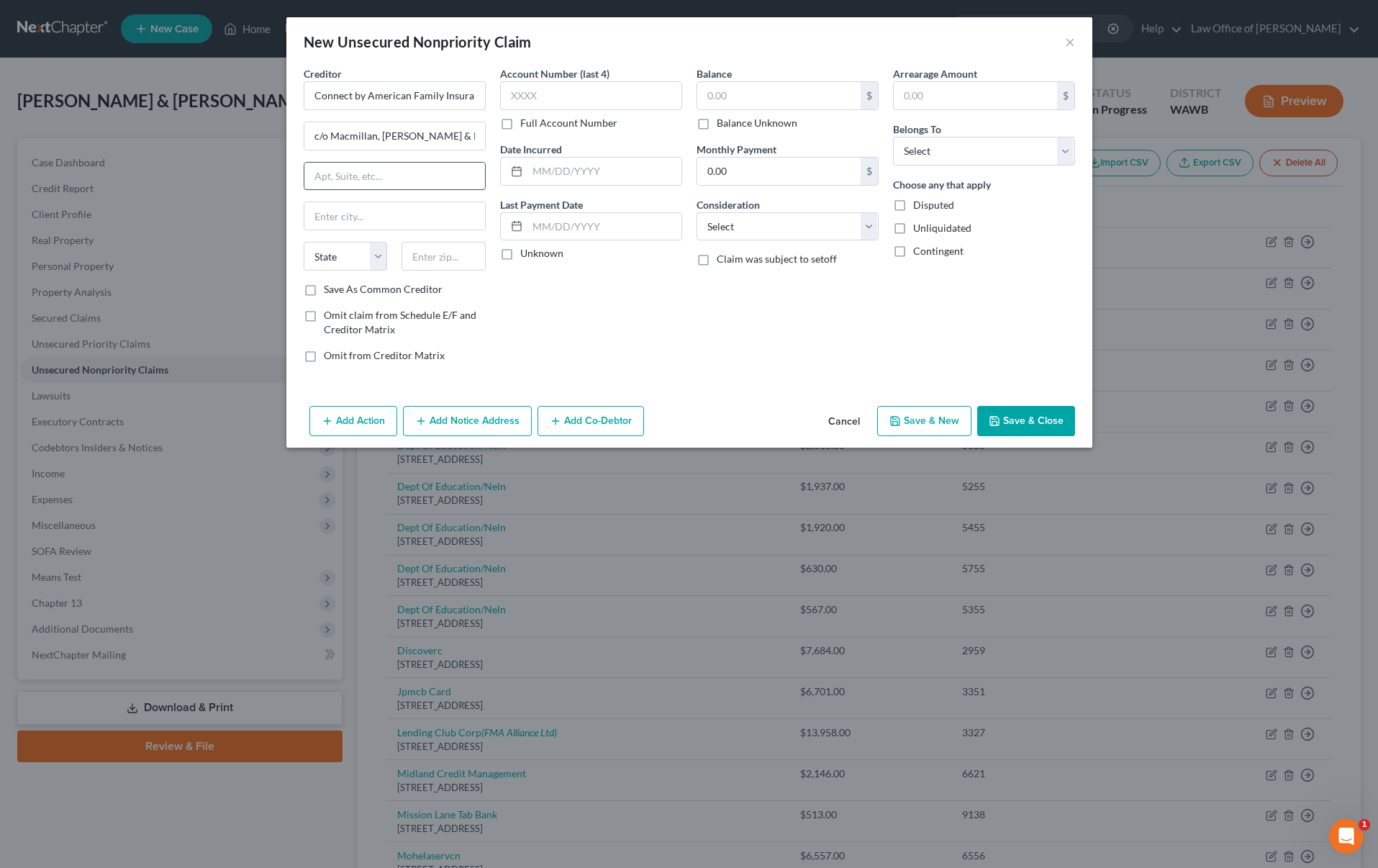
click at [388, 182] on input "text" at bounding box center [395, 177] width 180 height 28
type input "4640 S Macadam Ave Suite 100"
click at [448, 253] on input "text" at bounding box center [443, 256] width 84 height 29
type input "97239"
type input "Portland"
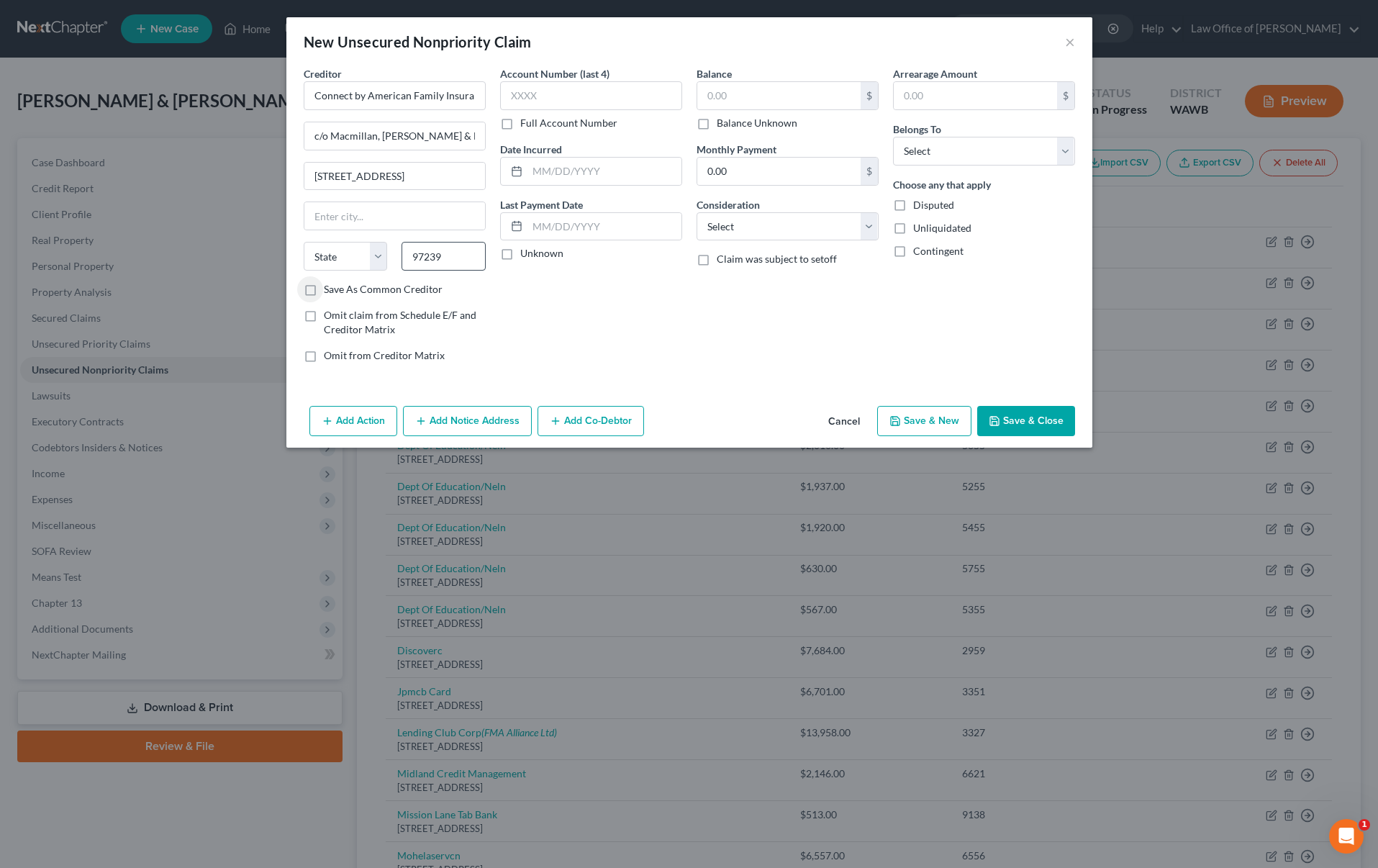
select select "38"
click at [793, 94] on input "text" at bounding box center [779, 96] width 163 height 28
click at [737, 97] on input "text" at bounding box center [779, 96] width 163 height 28
type input "34,237"
click at [935, 166] on div "Arrearage Amount $ Belongs To * Select Debtor 1 Only Debtor 2 Only Debtor 1 And…" at bounding box center [983, 220] width 196 height 308
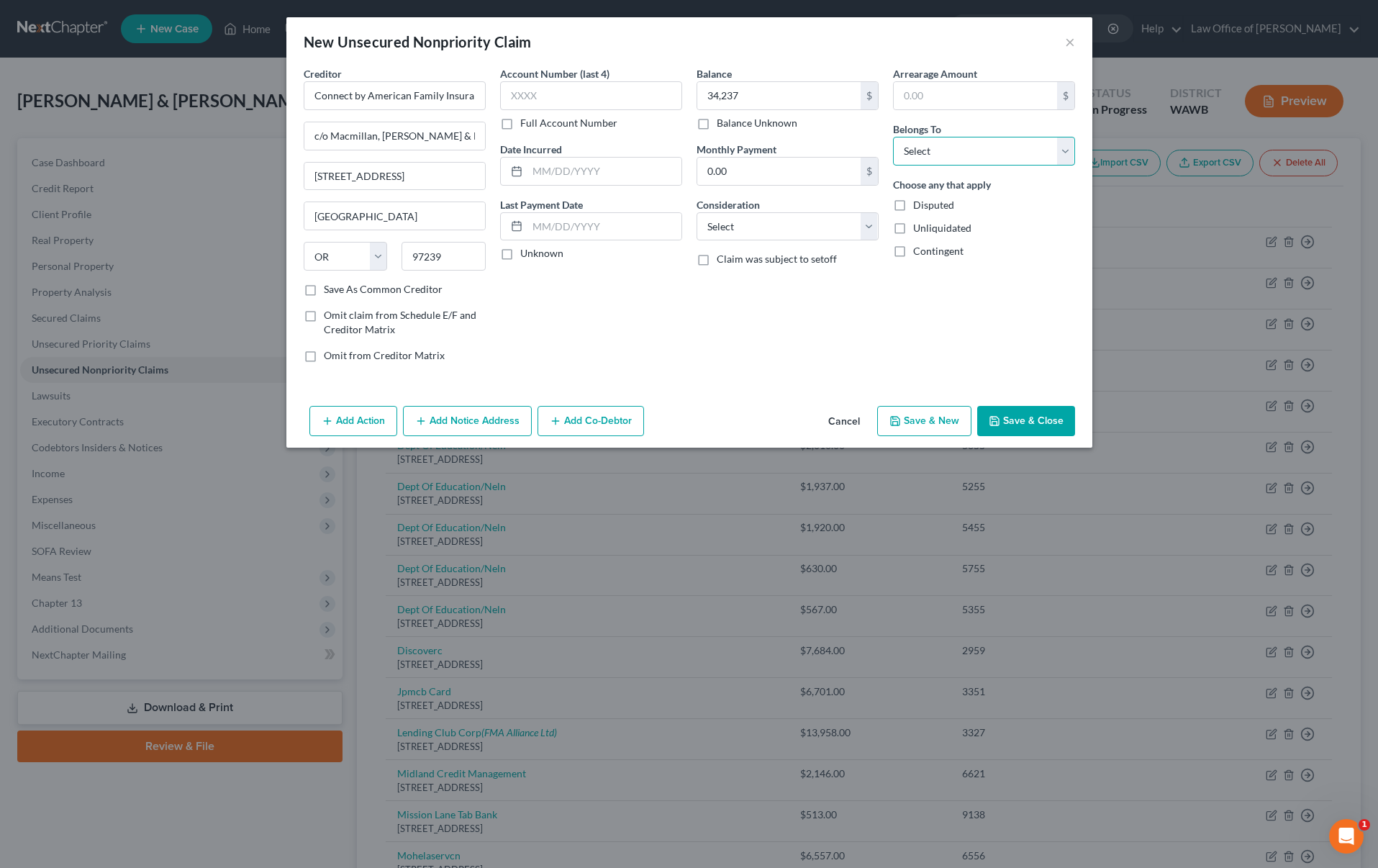
click at [935, 150] on select "Select Debtor 1 Only Debtor 2 Only Debtor 1 And Debtor 2 Only At Least One Of T…" at bounding box center [984, 151] width 182 height 29
select select "1"
click at [893, 137] on select "Select Debtor 1 Only Debtor 2 Only Debtor 1 And Debtor 2 Only At Least One Of T…" at bounding box center [984, 151] width 182 height 29
click at [1040, 416] on button "Save & Close" at bounding box center [1026, 421] width 98 height 30
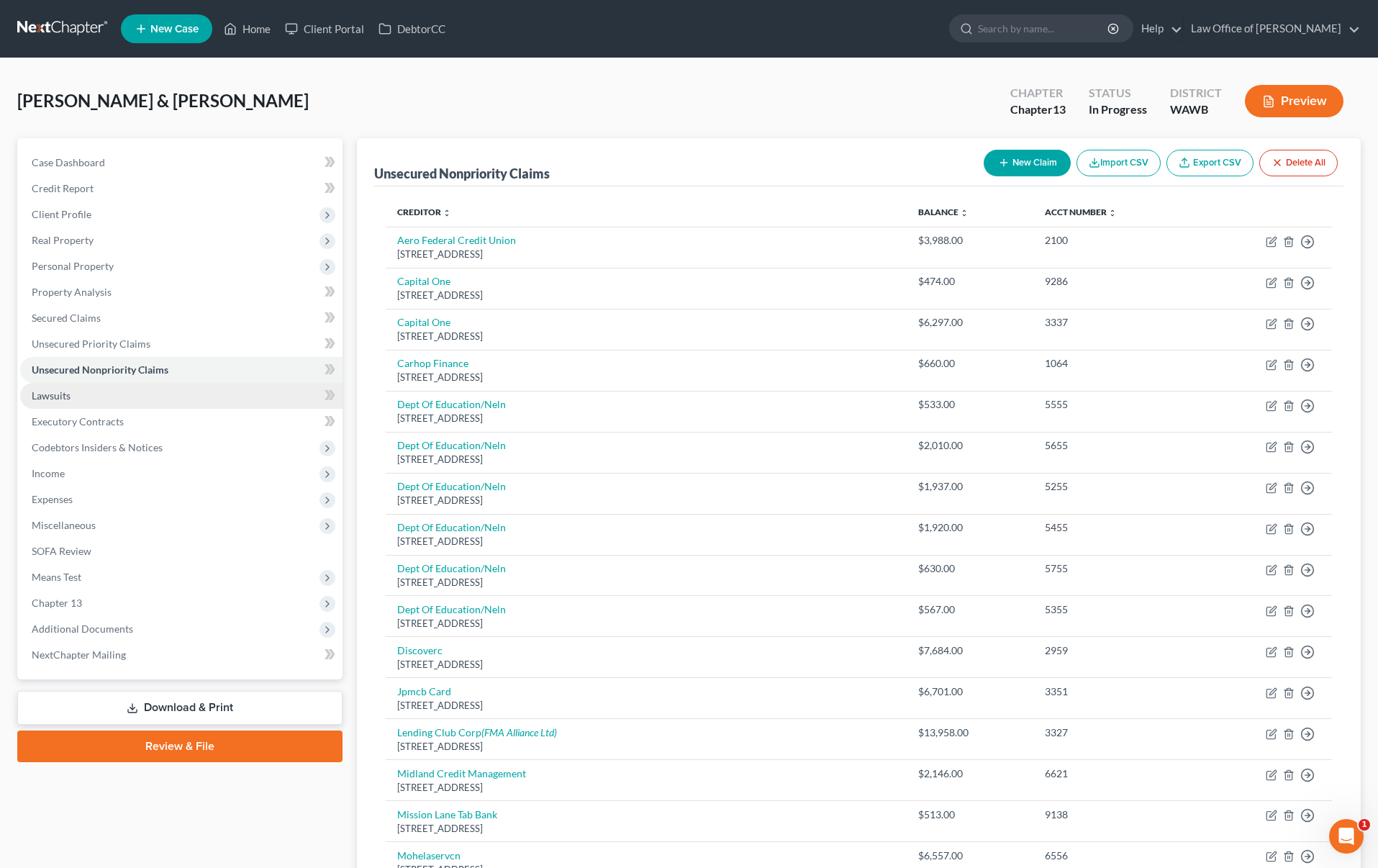
click at [228, 389] on link "Lawsuits" at bounding box center [181, 396] width 322 height 26
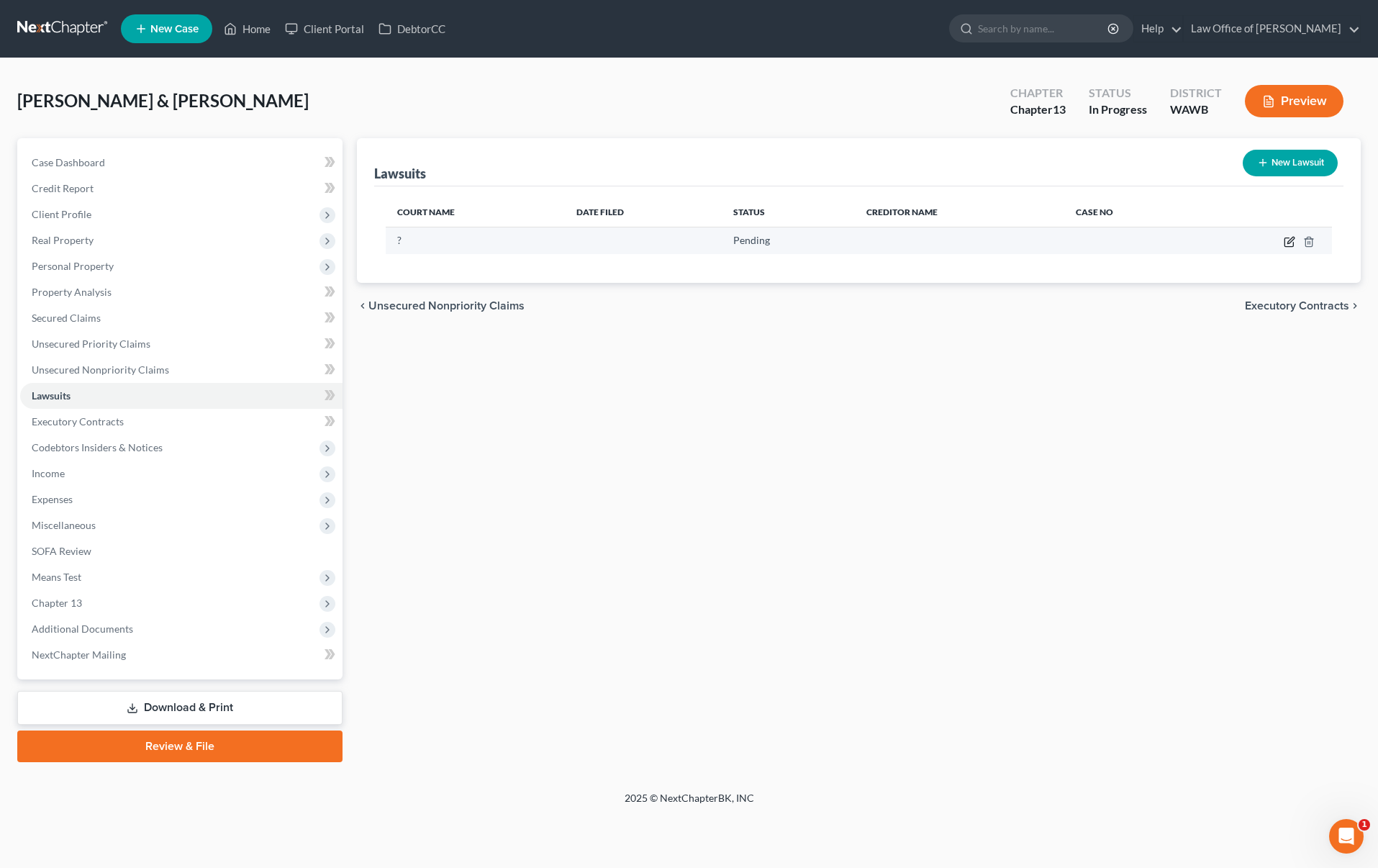
click at [1287, 242] on icon "button" at bounding box center [1290, 241] width 12 height 12
select select "0"
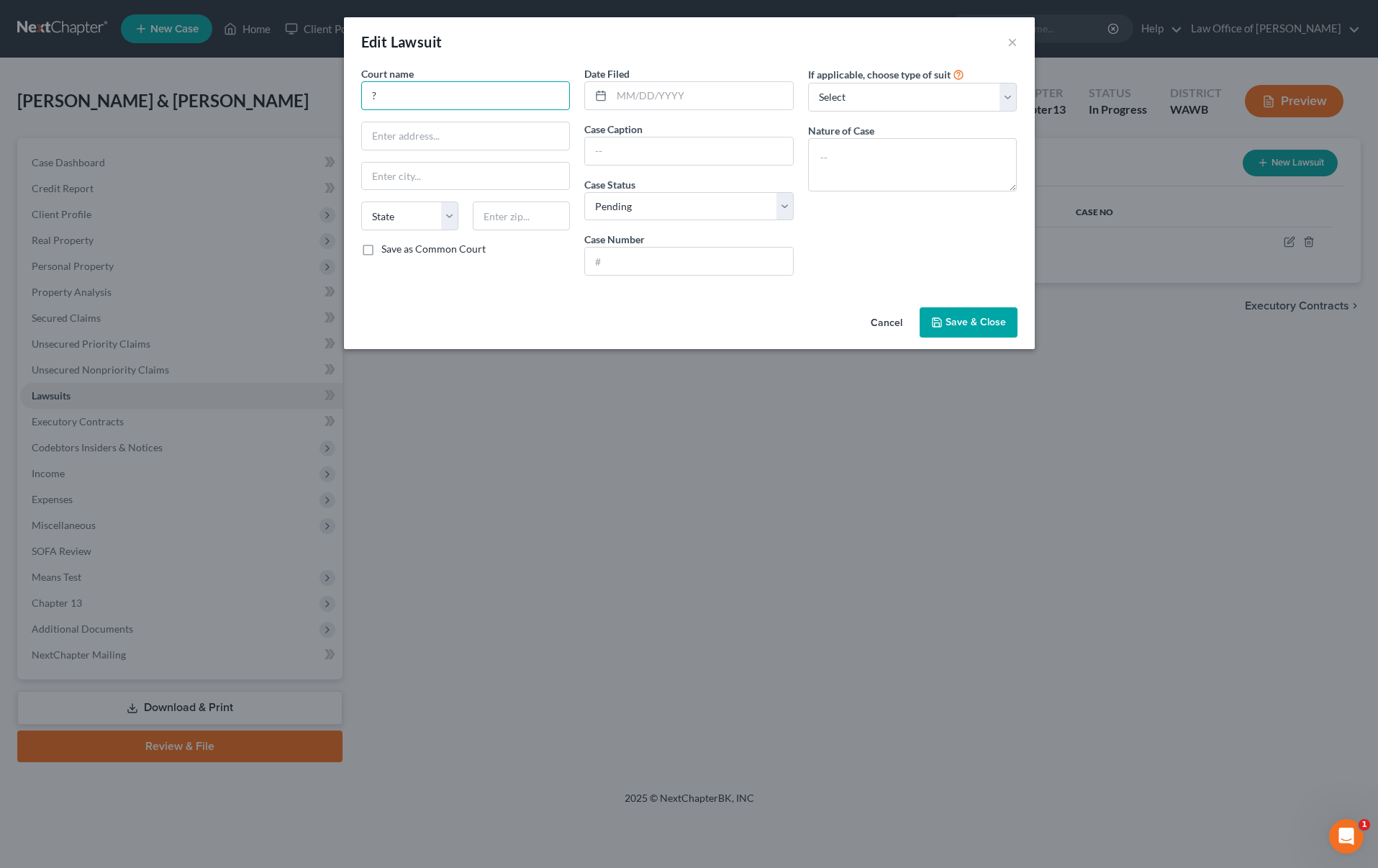
drag, startPoint x: 378, startPoint y: 91, endPoint x: 302, endPoint y: 91, distance: 76.0
click at [302, 91] on div "Edit Lawsuit × Court name * ? State AL AK AR AZ CA CO CT DE DC FL GA GU HI ID I…" at bounding box center [689, 434] width 1378 height 868
type input "Superior Court of Washington for Kitsap County"
click at [668, 88] on input "text" at bounding box center [702, 96] width 181 height 28
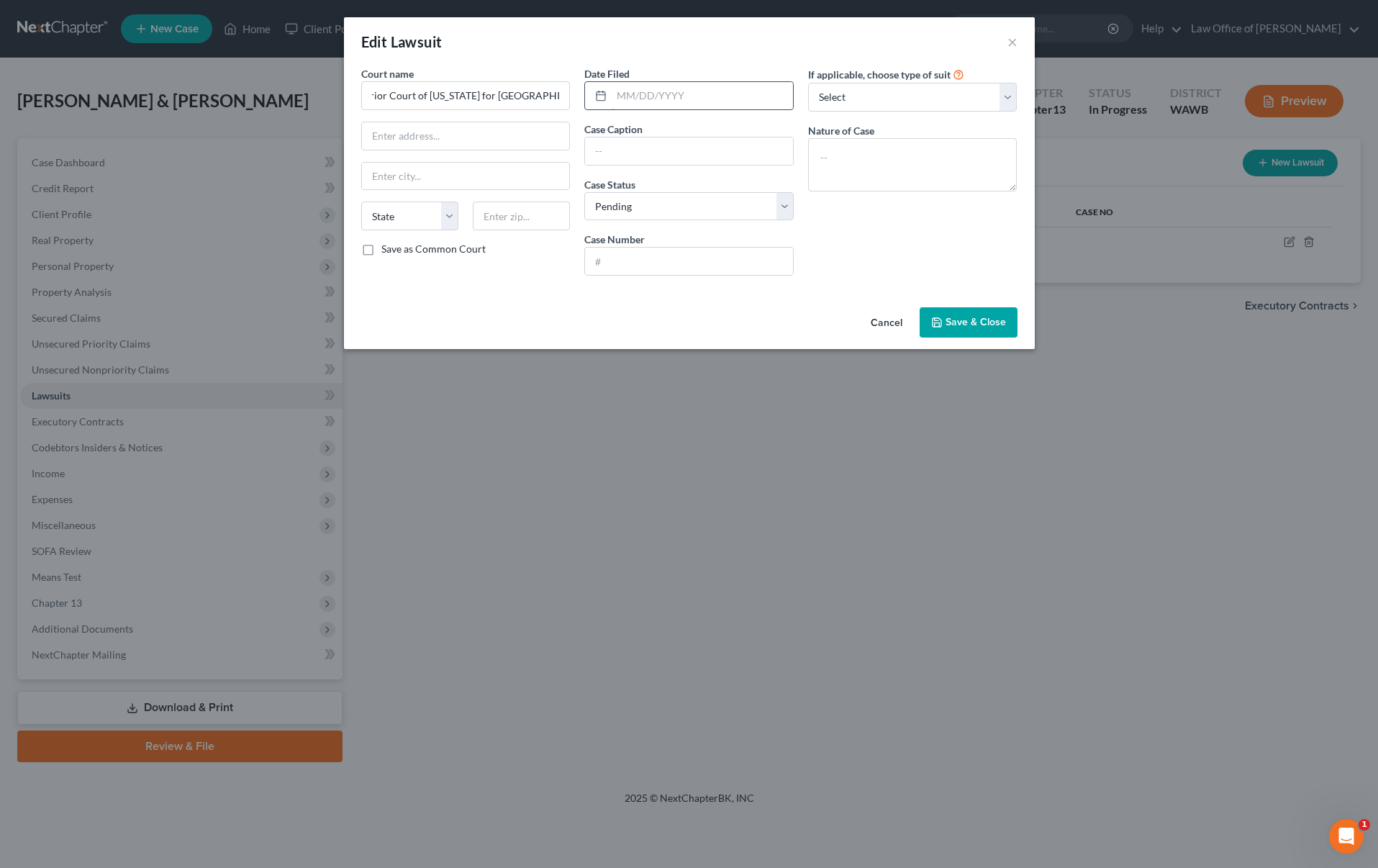
scroll to position [0, 0]
type input "0"
type input "07/28/2025"
click at [710, 150] on input "text" at bounding box center [689, 151] width 208 height 28
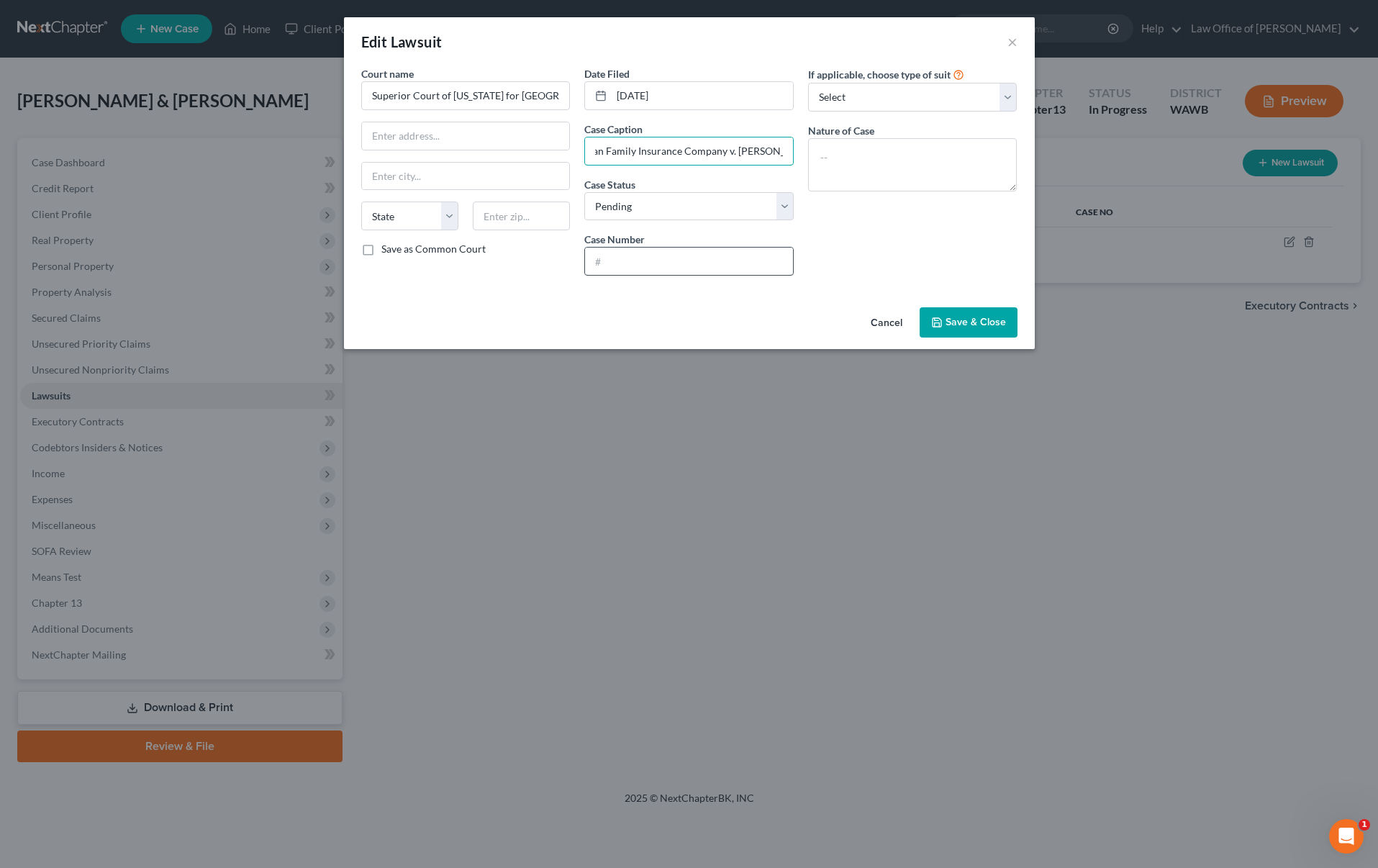
type input "Connect by American Family Insurance Company v. Sarah Rosia"
click at [728, 262] on input "text" at bounding box center [689, 261] width 208 height 28
type input "25-2-00059-18"
click at [965, 313] on button "Save & Close" at bounding box center [968, 322] width 98 height 30
